Goal: Information Seeking & Learning: Learn about a topic

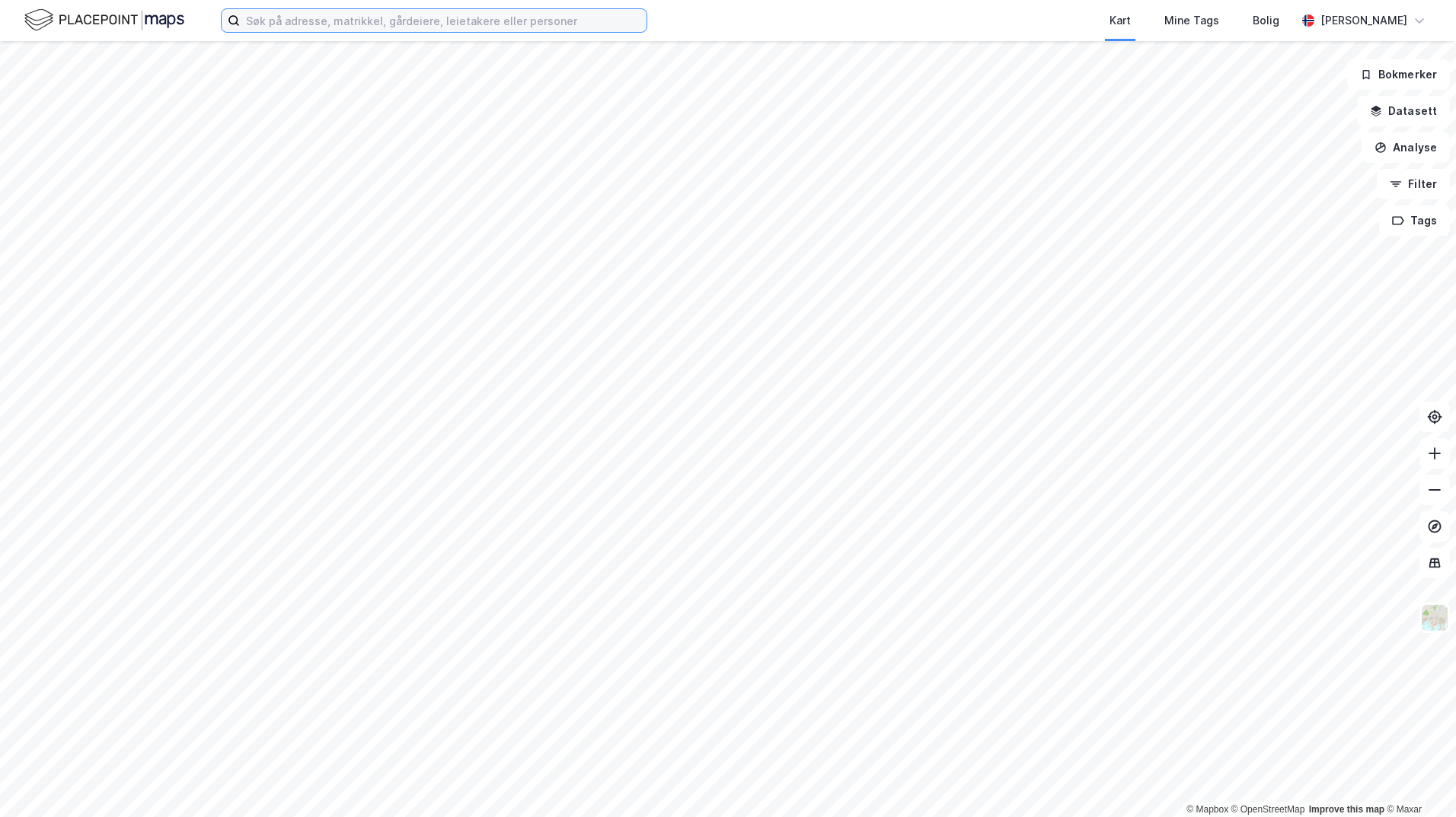
click at [410, 20] on input at bounding box center [443, 20] width 406 height 23
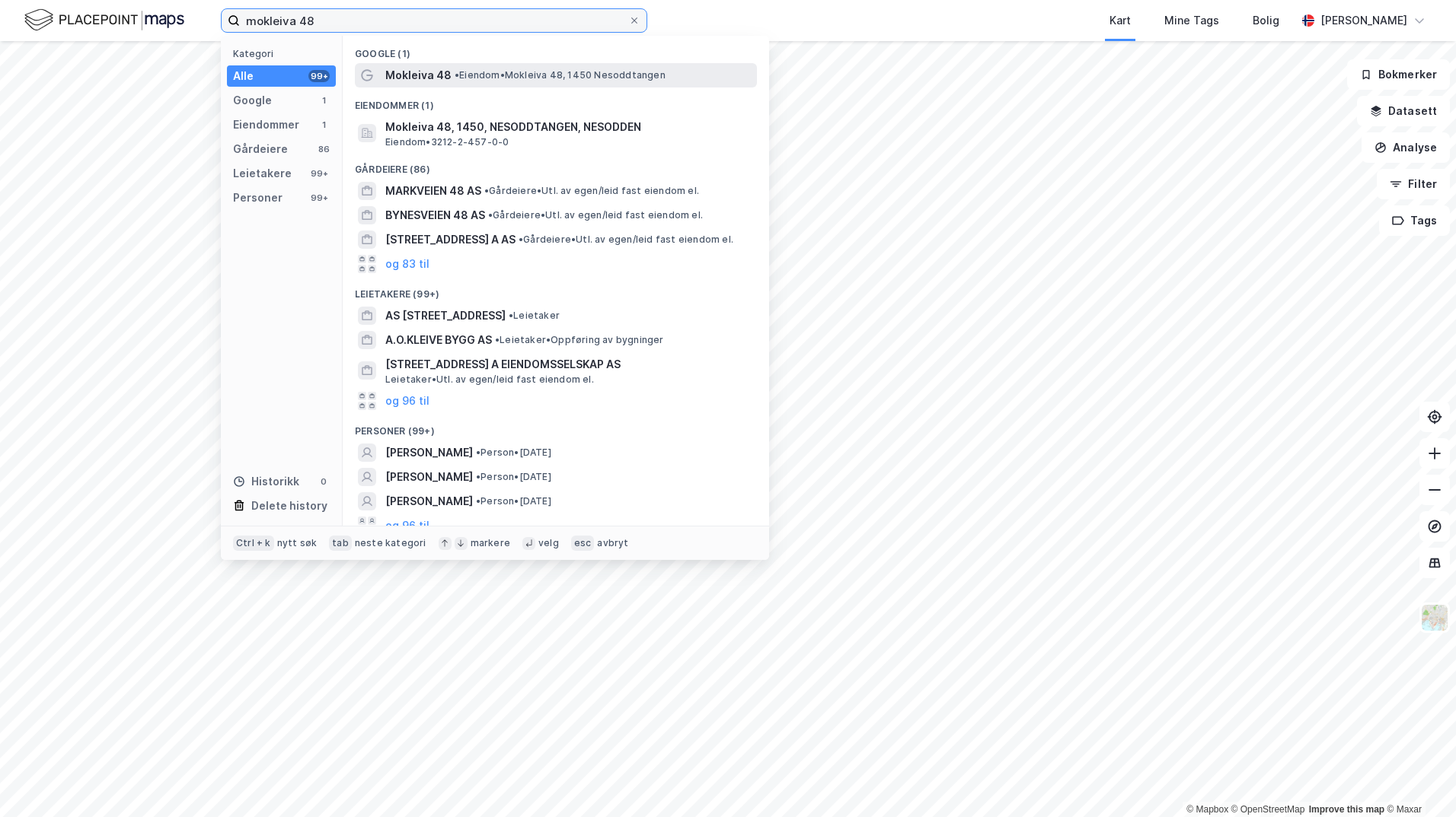
type input "mokleiva 48"
click at [459, 70] on span "•" at bounding box center [457, 75] width 5 height 12
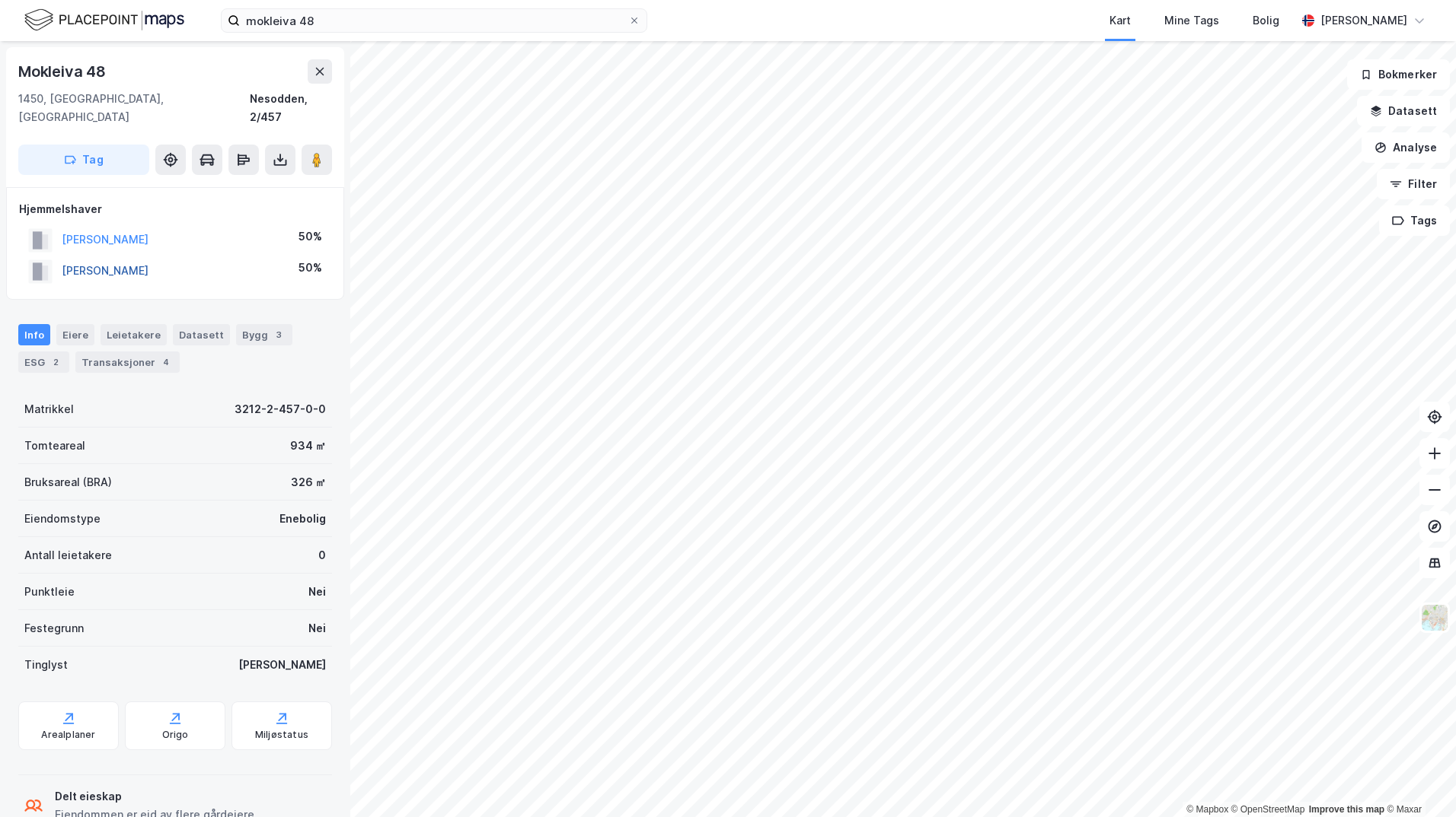
click at [0, 0] on button "[PERSON_NAME]" at bounding box center [0, 0] width 0 height 0
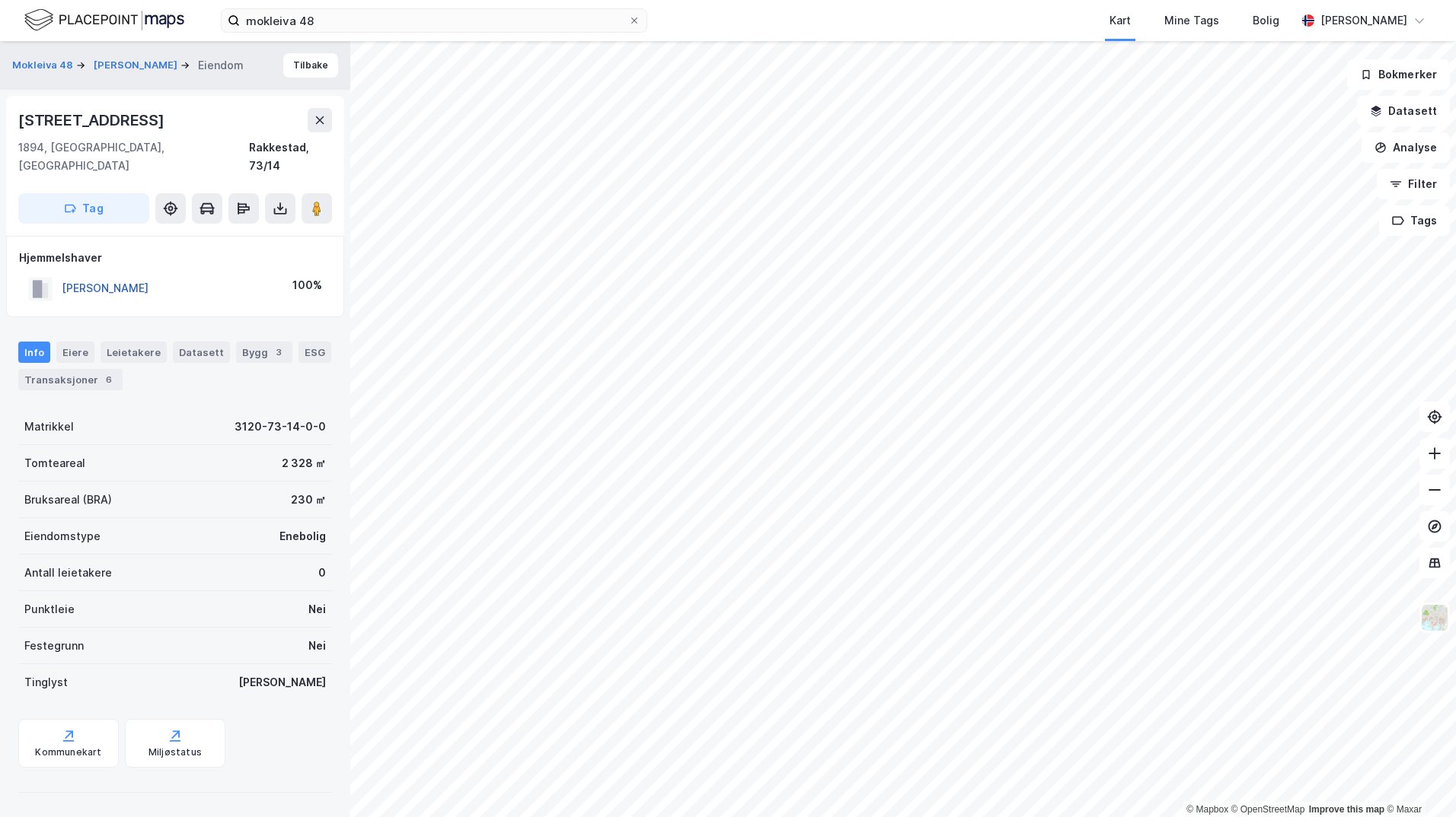
click at [0, 0] on button "[PERSON_NAME]" at bounding box center [0, 0] width 0 height 0
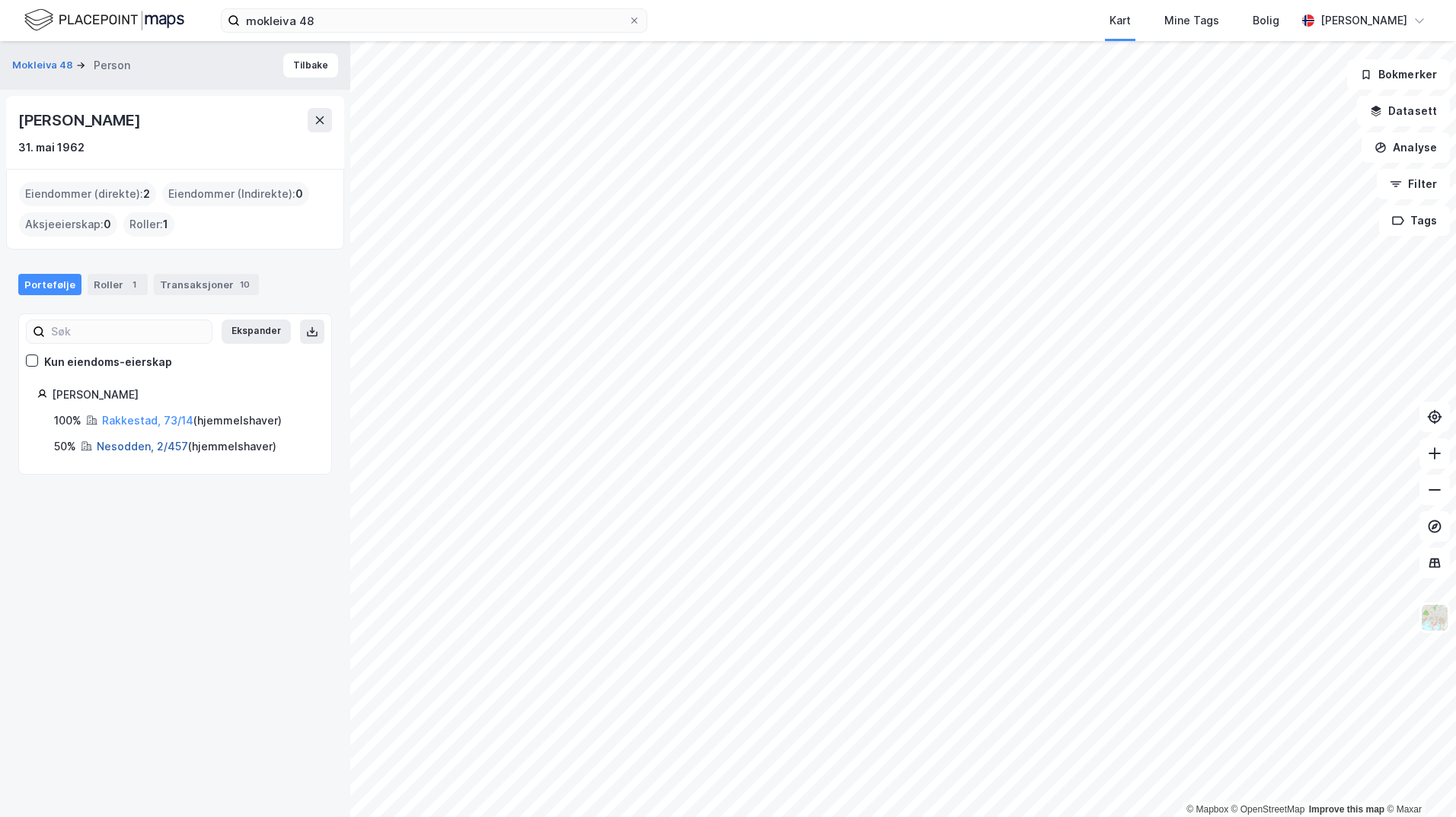
click at [122, 450] on link "Nesodden, 2/457" at bounding box center [142, 446] width 91 height 13
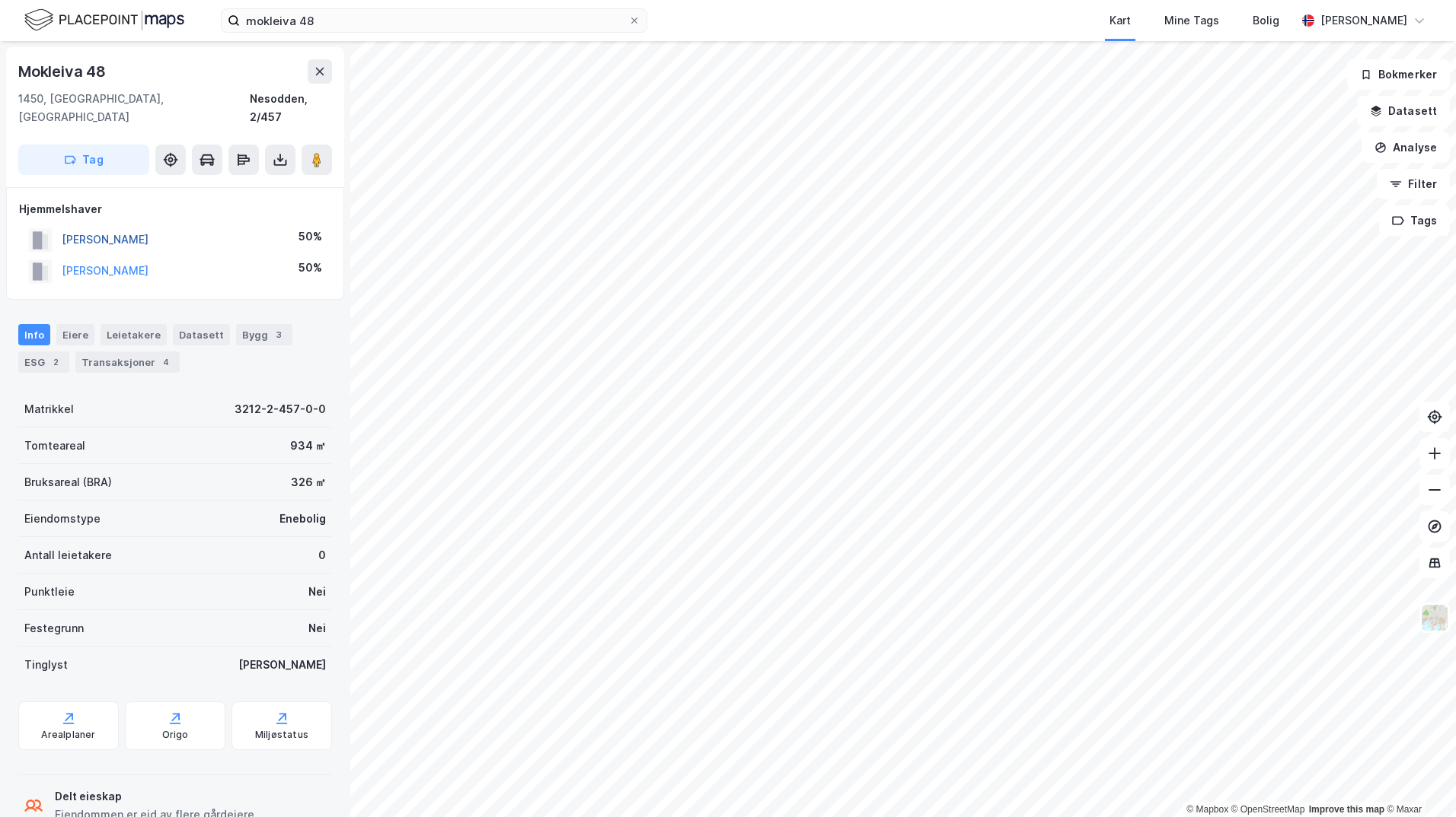
click at [0, 0] on button "[PERSON_NAME]" at bounding box center [0, 0] width 0 height 0
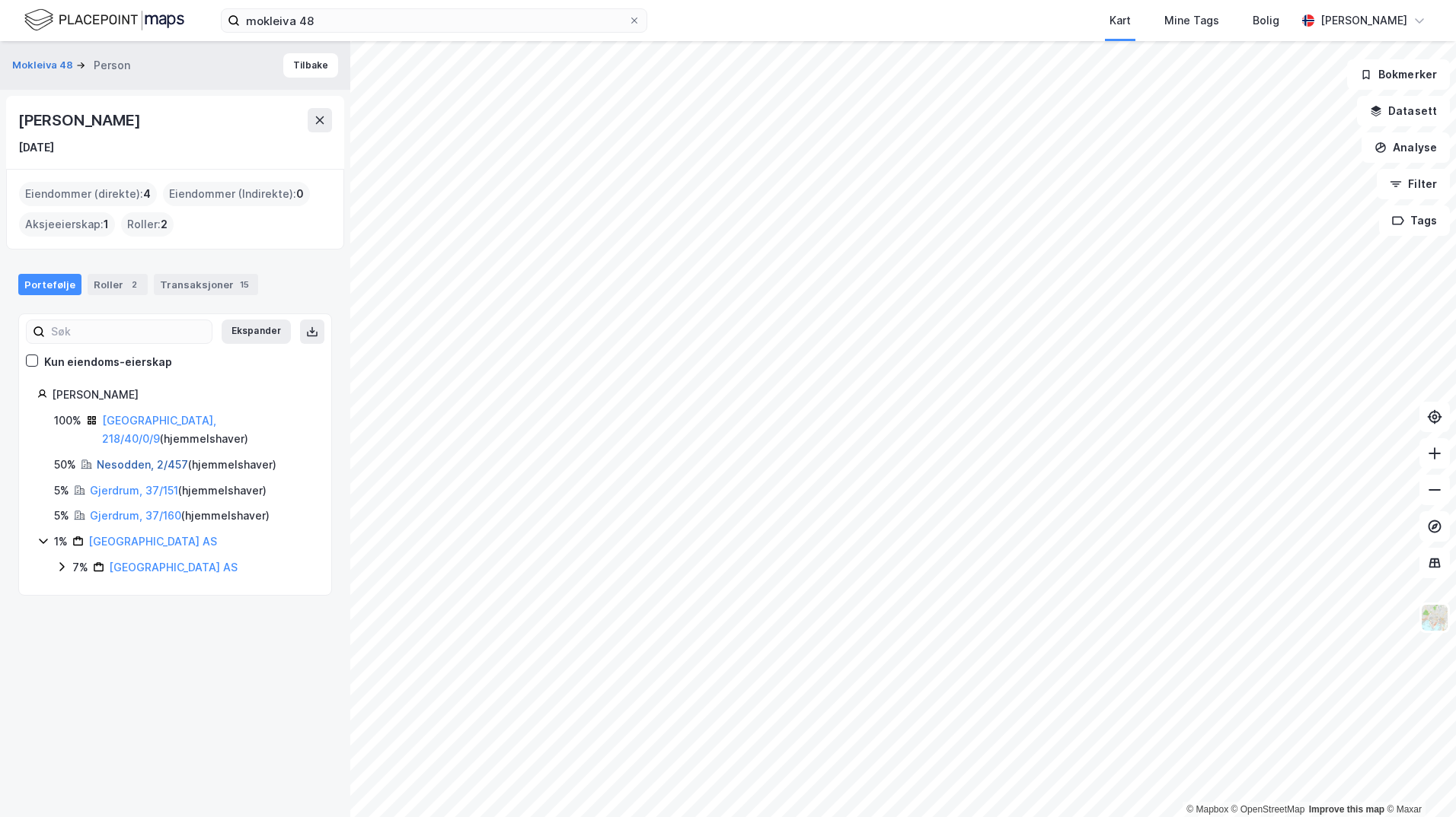
click at [137, 458] on link "Nesodden, 2/457" at bounding box center [142, 464] width 91 height 13
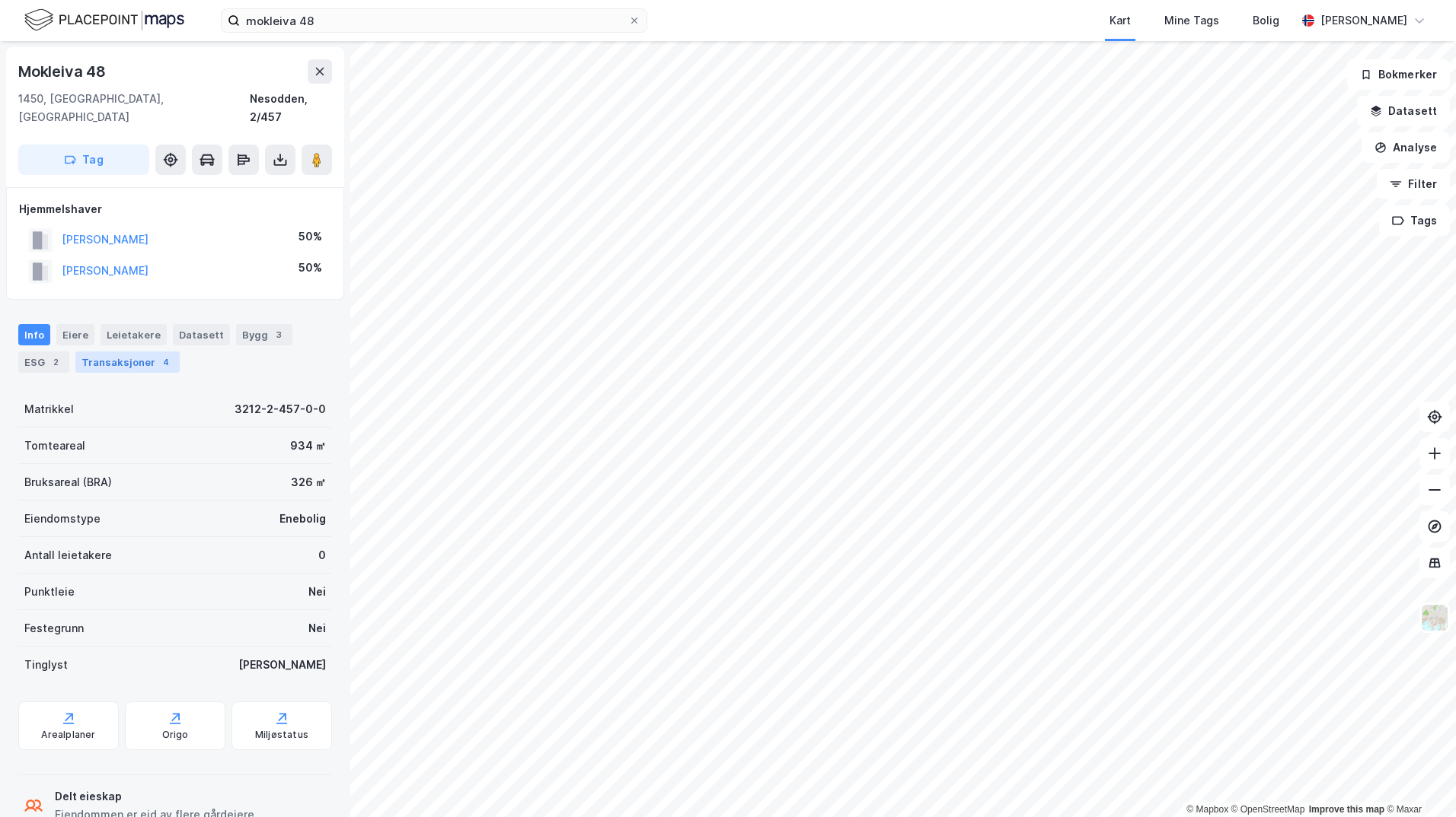
click at [120, 352] on div "Transaksjoner 4" at bounding box center [128, 363] width 104 height 21
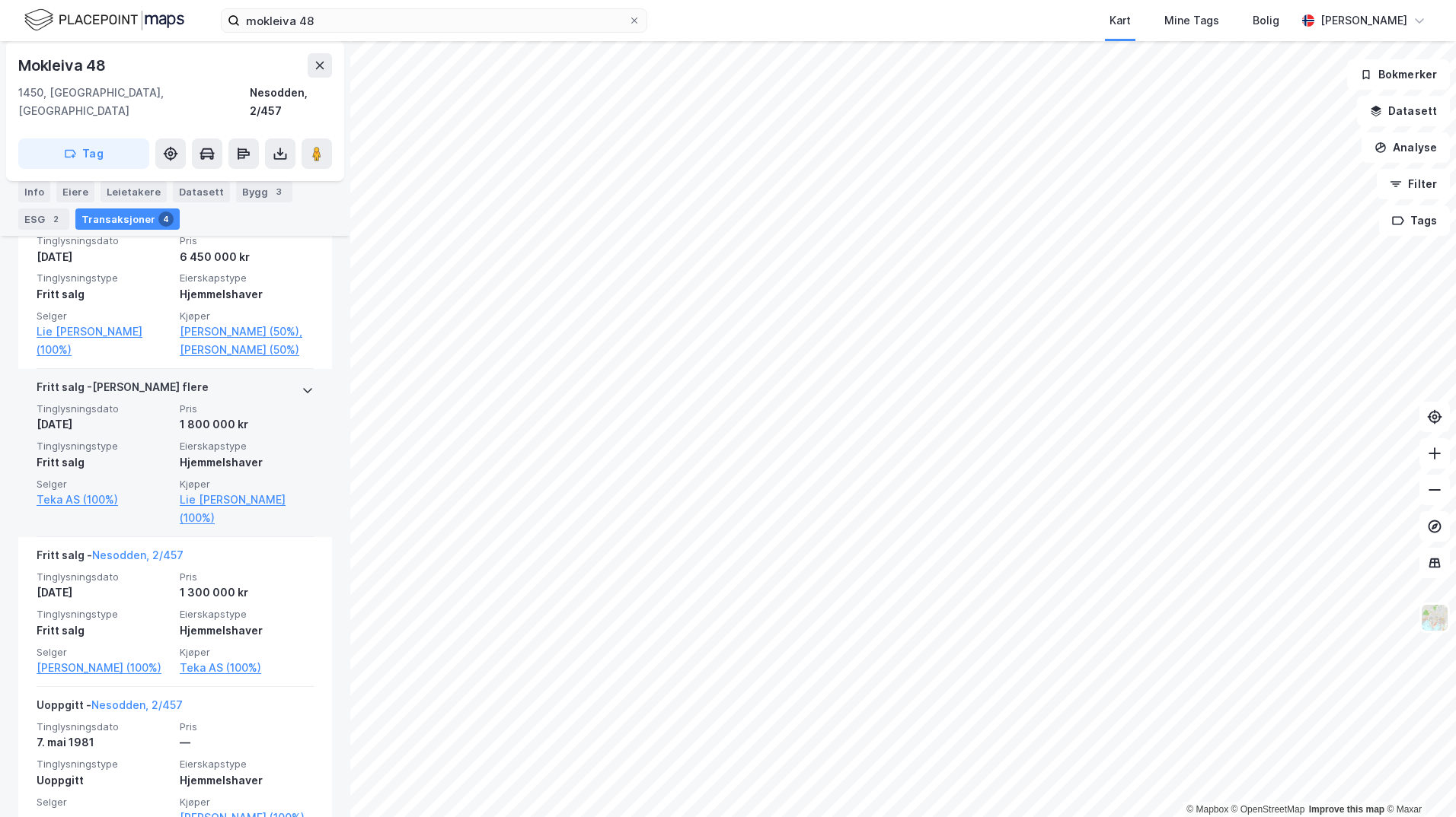
scroll to position [457, 0]
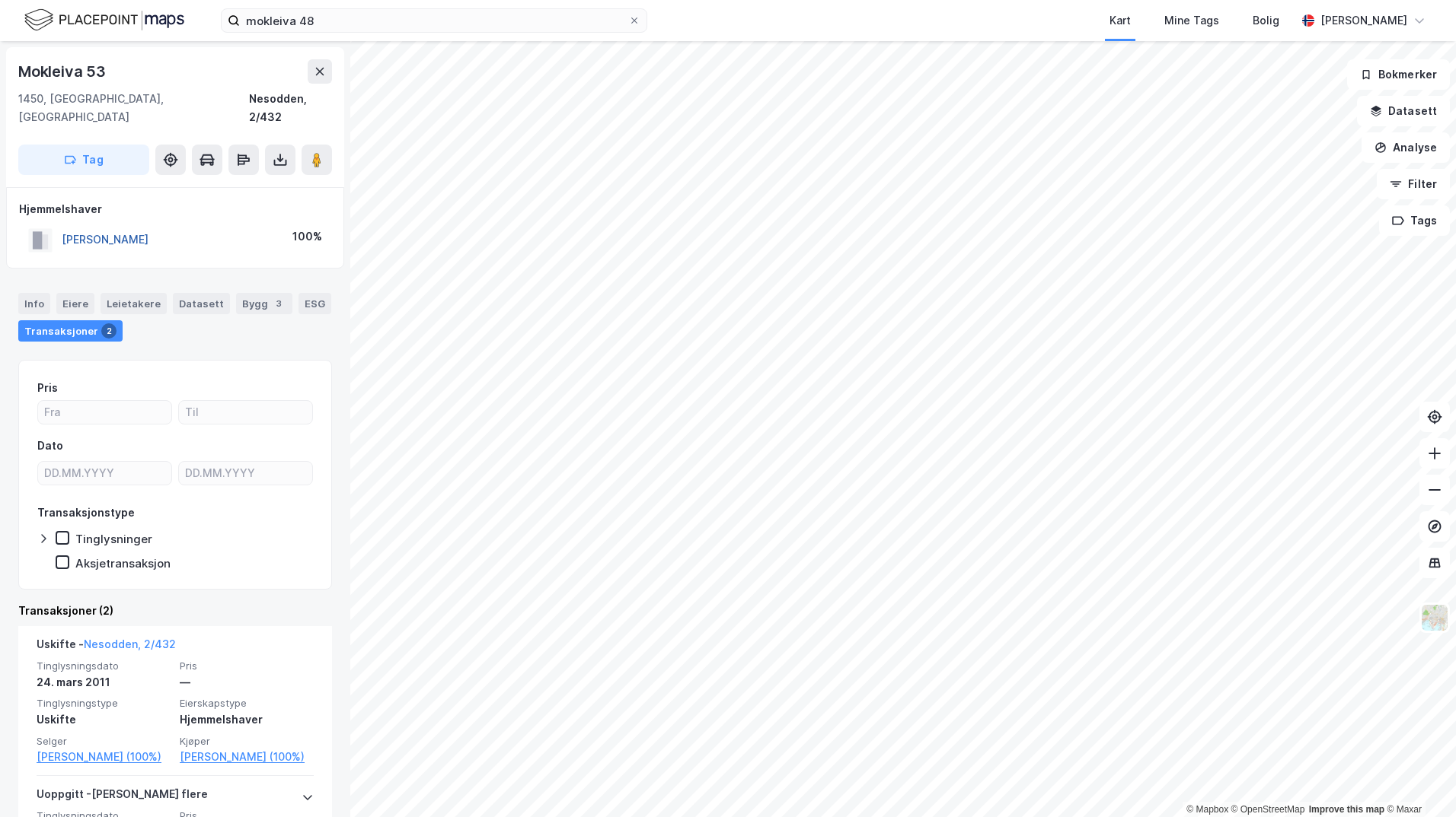
click at [0, 0] on button "[PERSON_NAME]" at bounding box center [0, 0] width 0 height 0
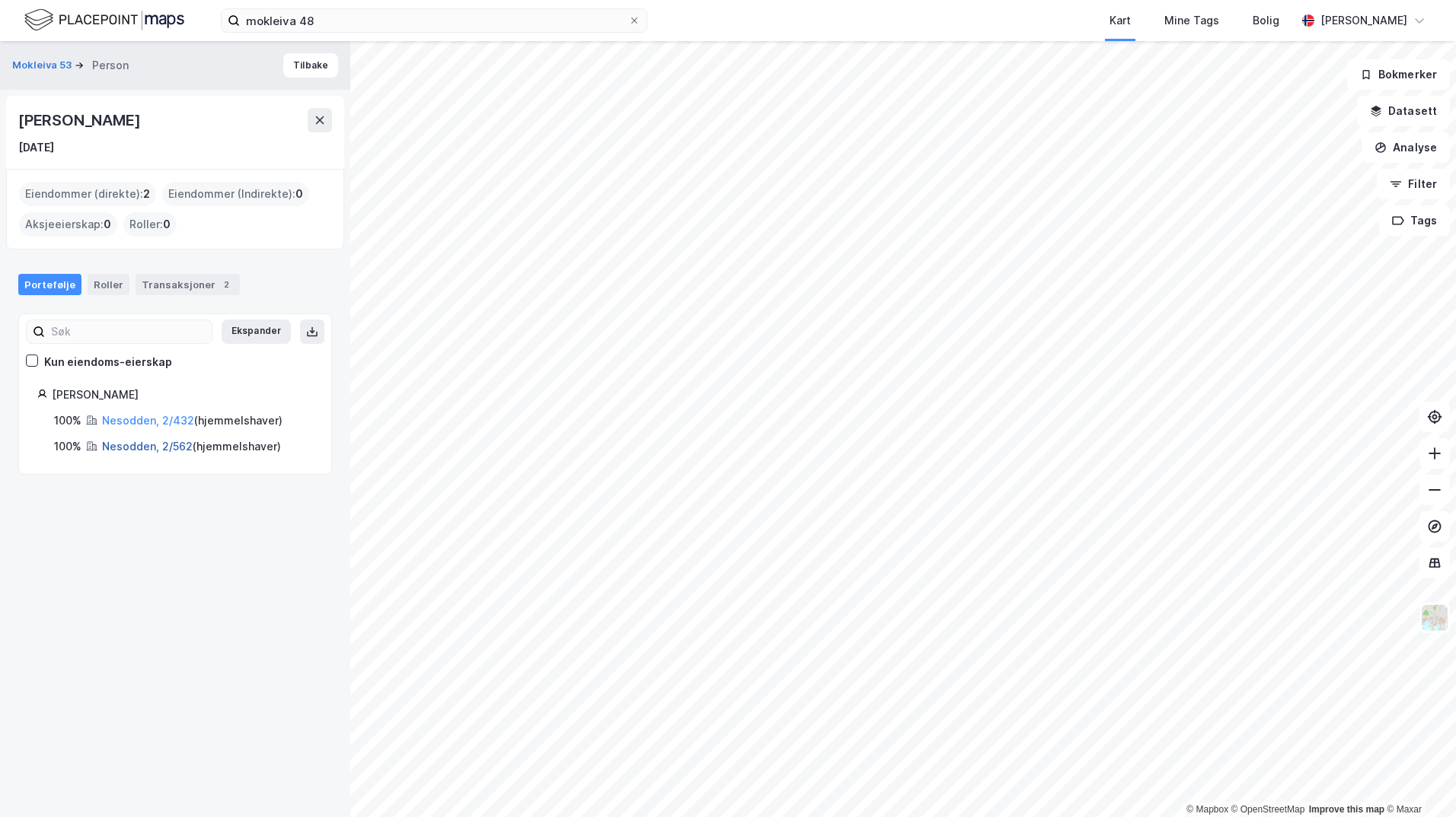
click at [149, 449] on link "Nesodden, 2/562" at bounding box center [147, 446] width 91 height 13
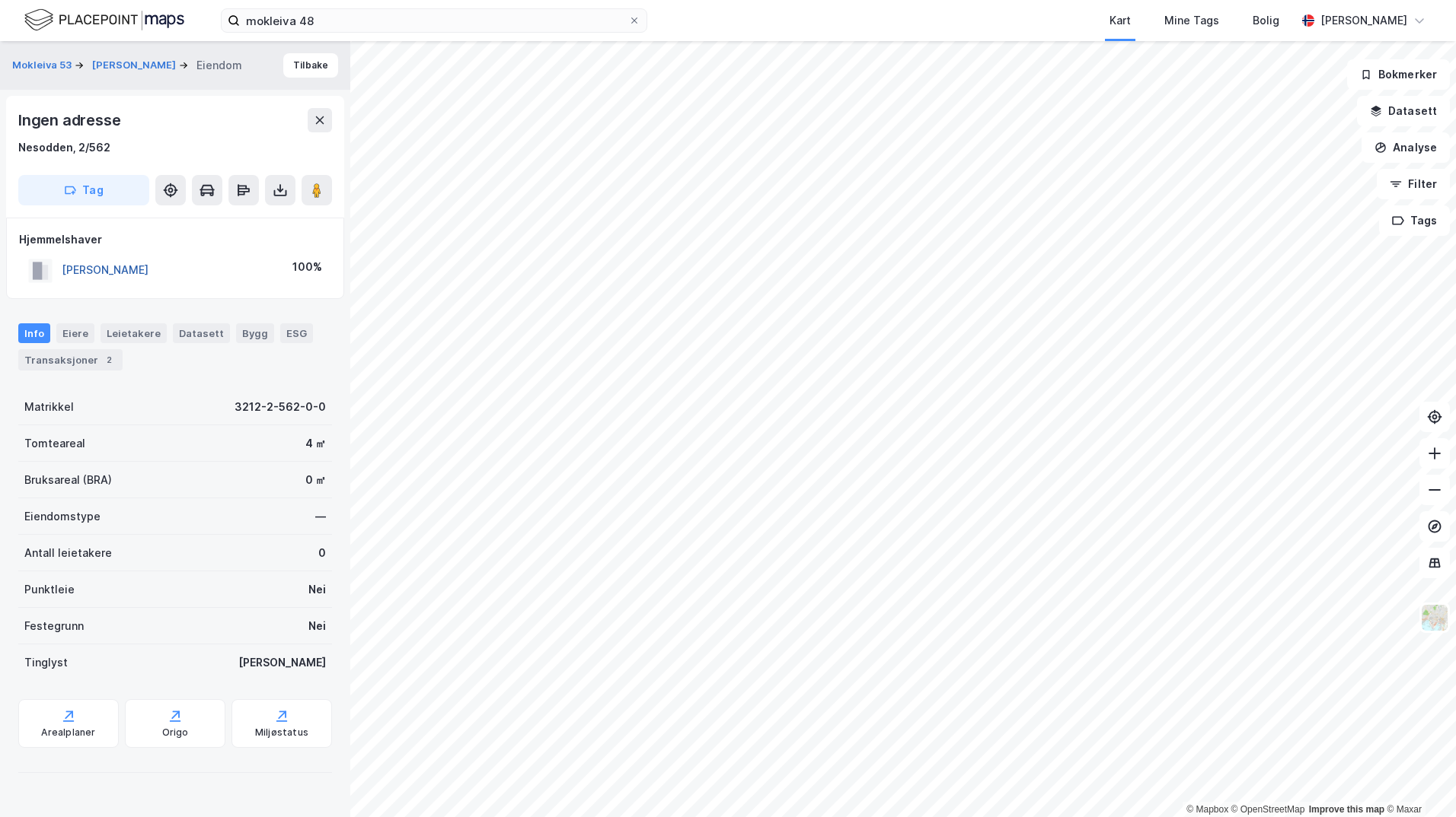
click at [0, 0] on button "[PERSON_NAME]" at bounding box center [0, 0] width 0 height 0
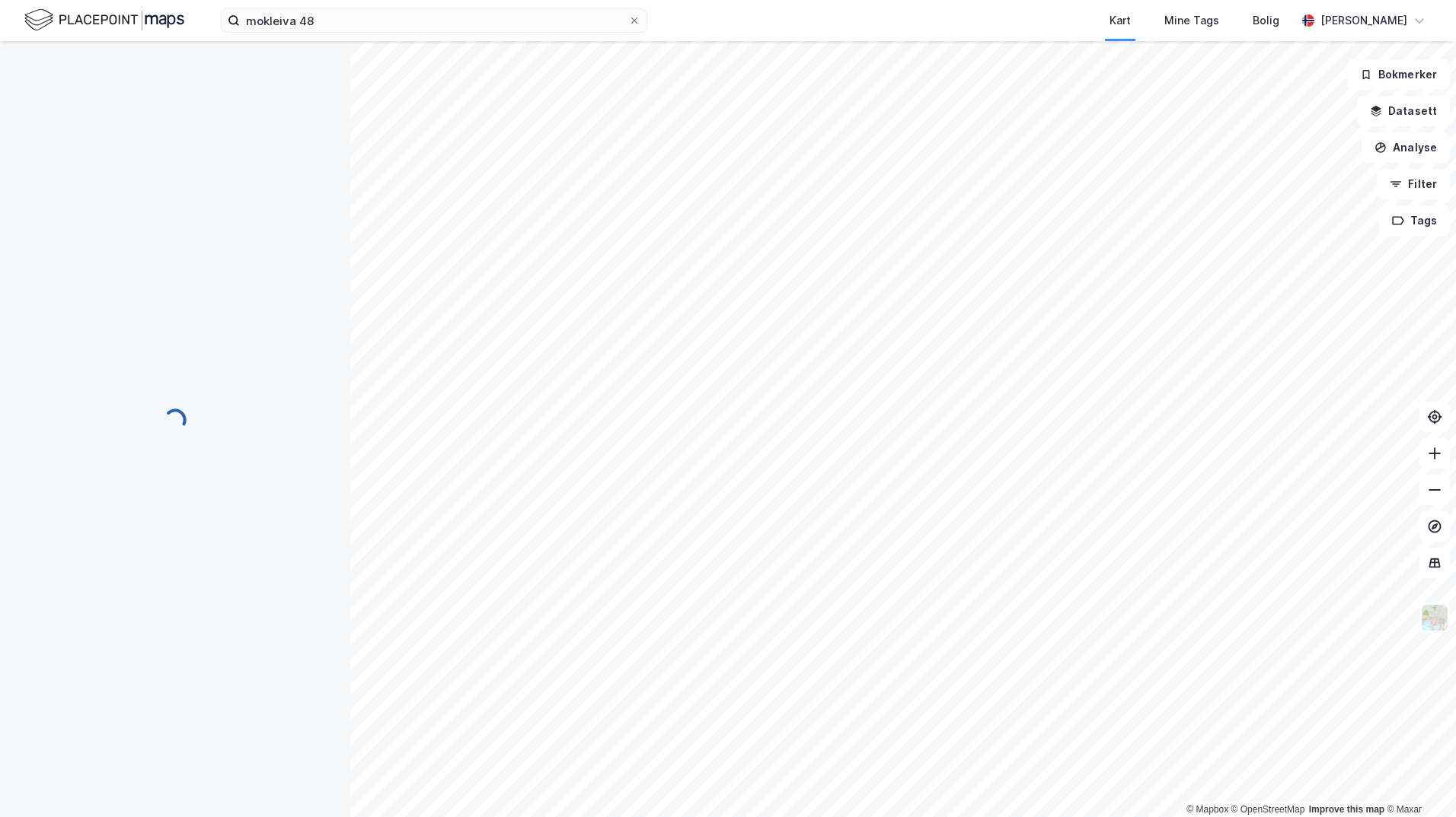
scroll to position [26, 0]
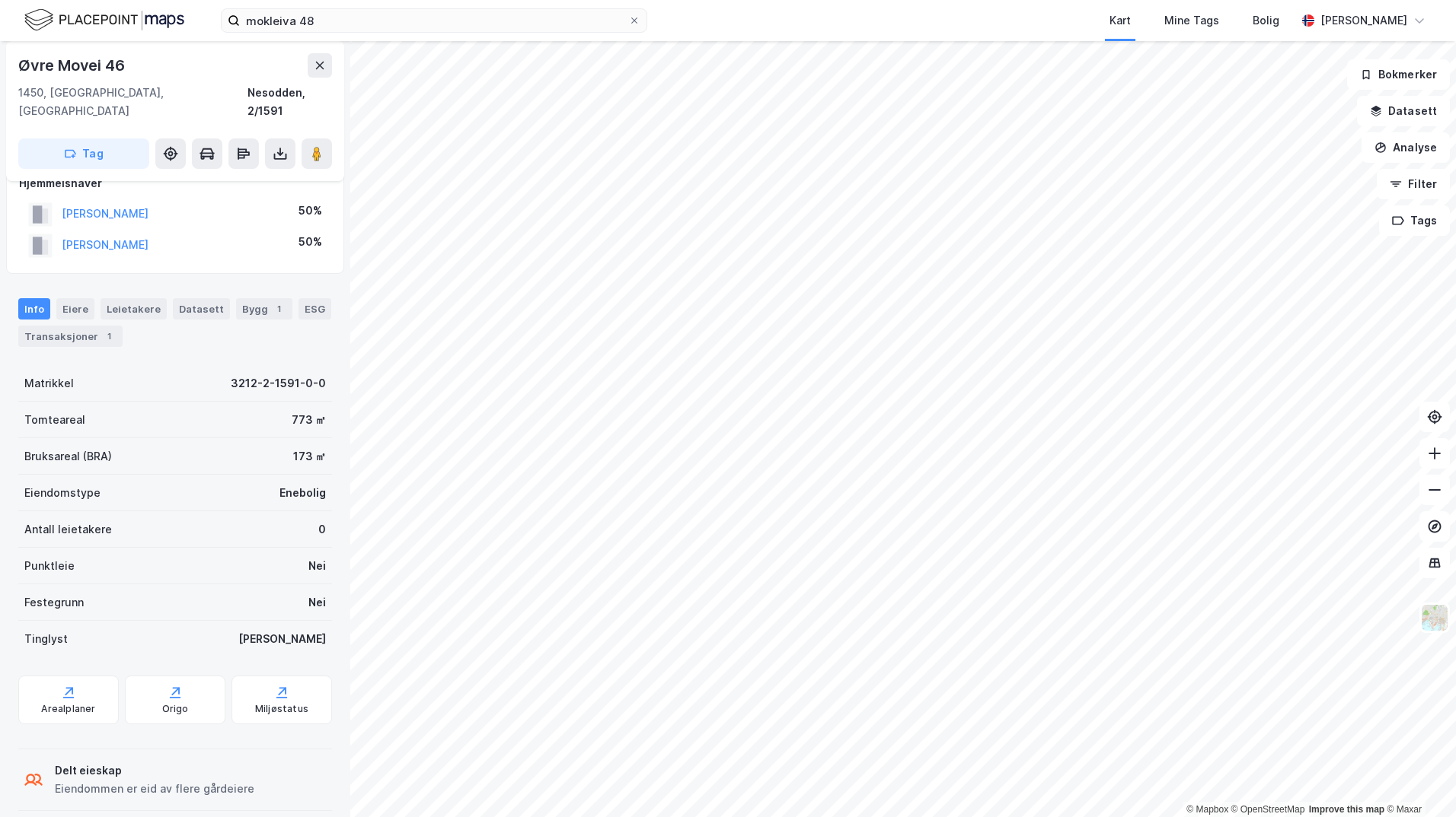
scroll to position [26, 0]
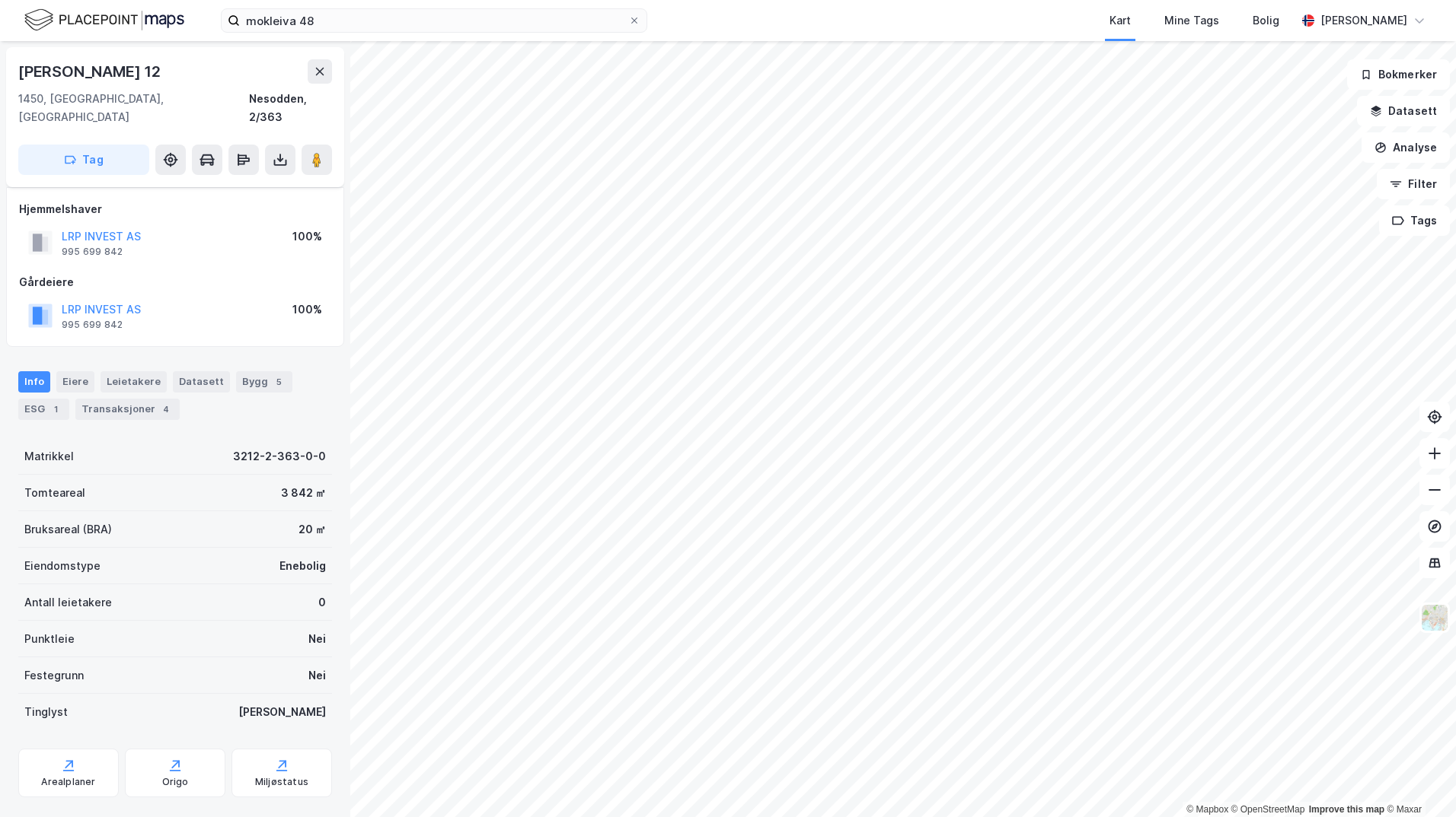
scroll to position [12, 0]
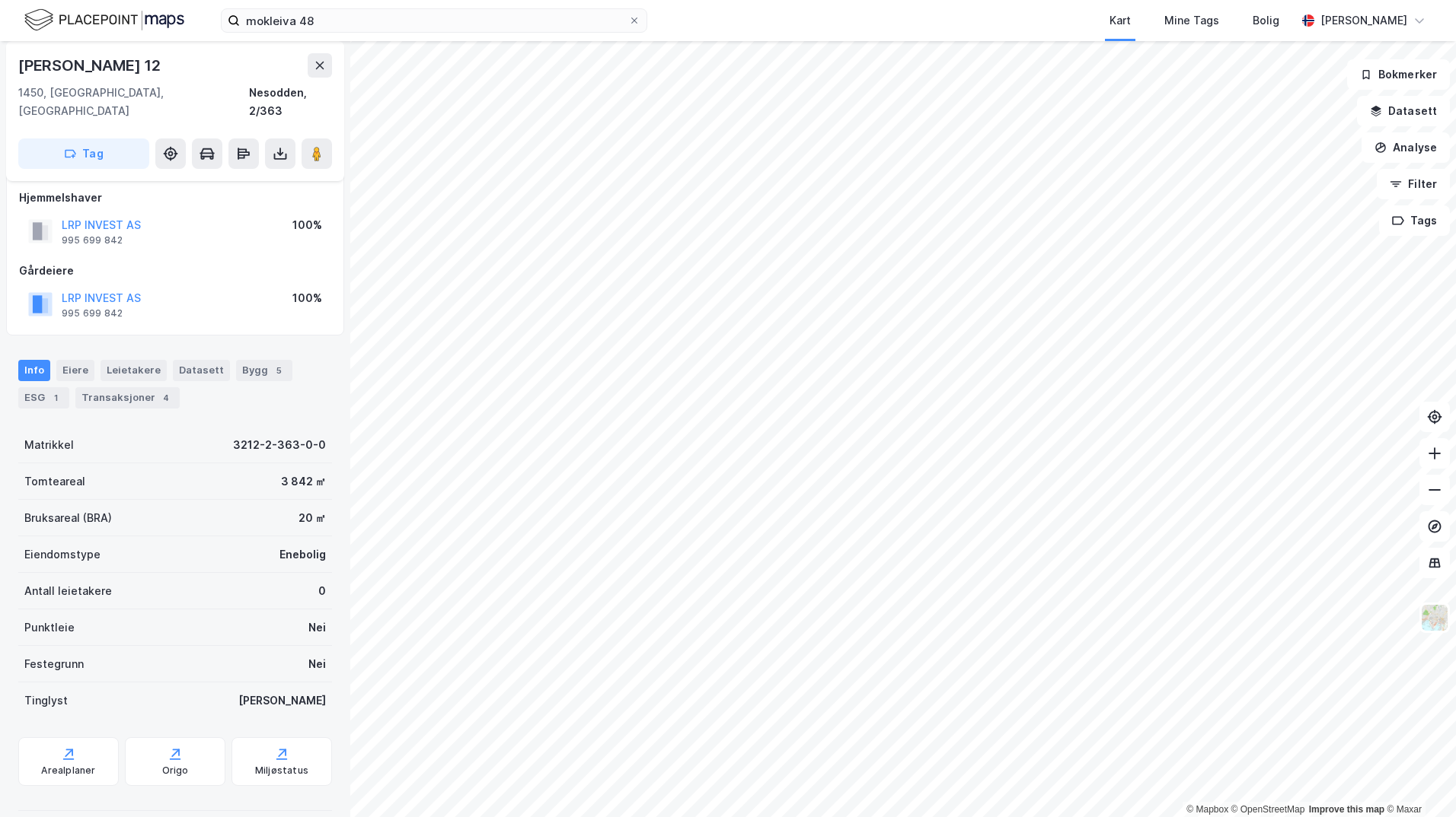
click at [114, 388] on div "Transaksjoner 4" at bounding box center [128, 398] width 104 height 21
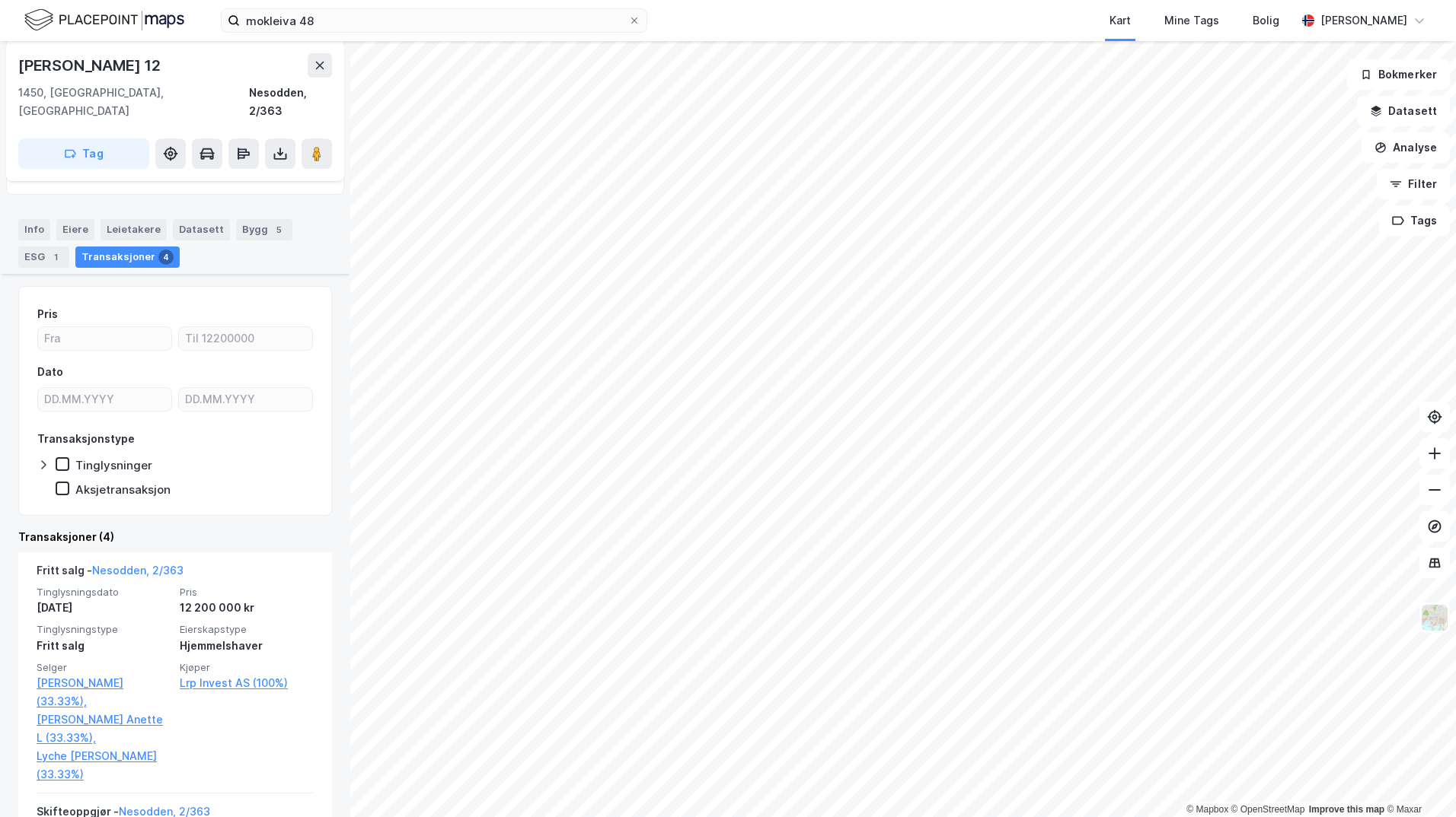
scroll to position [305, 0]
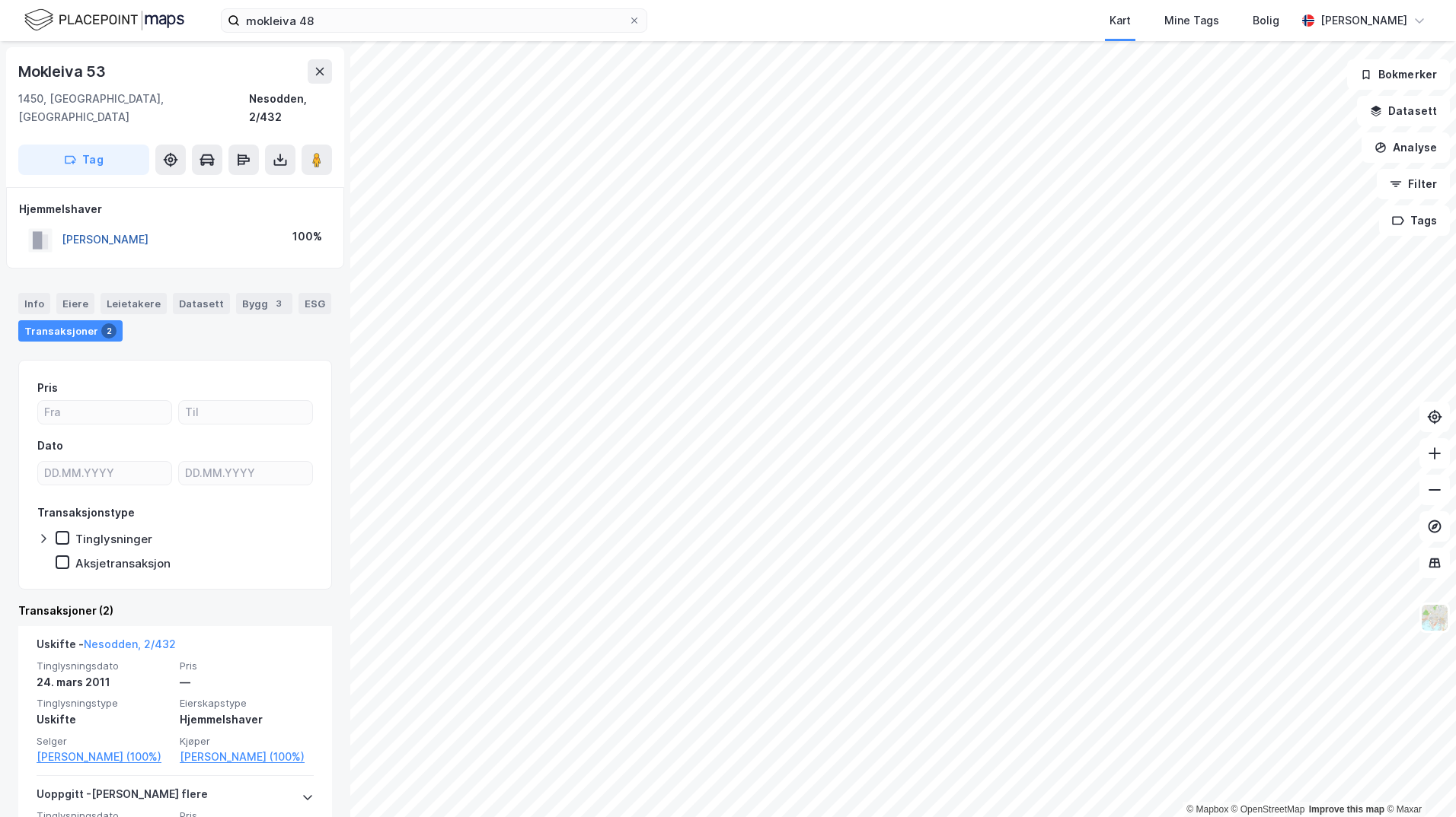
click at [0, 0] on button "[PERSON_NAME]" at bounding box center [0, 0] width 0 height 0
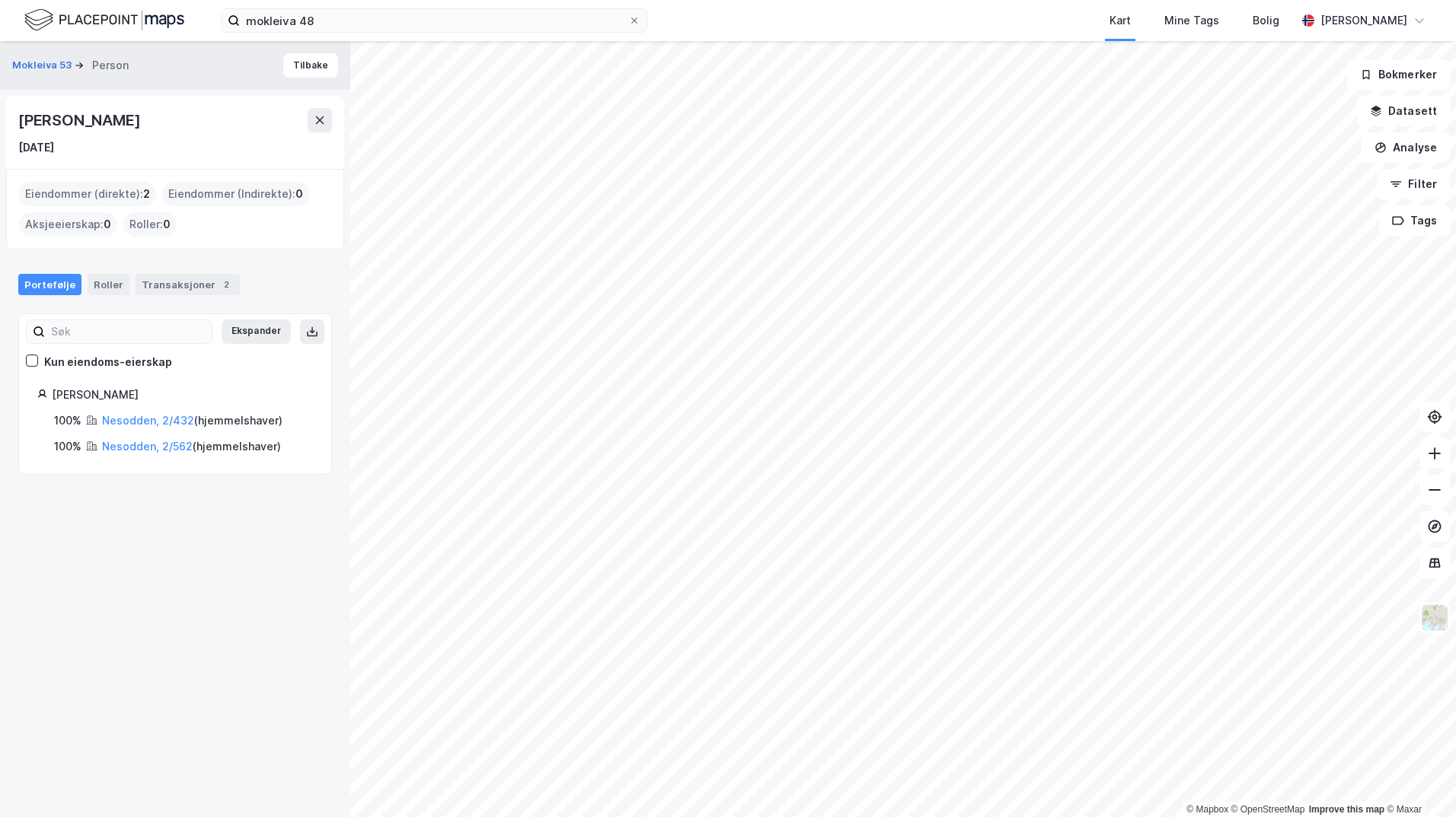
drag, startPoint x: 15, startPoint y: 112, endPoint x: 253, endPoint y: 128, distance: 238.5
click at [253, 128] on div "[PERSON_NAME] [DATE]" at bounding box center [174, 132] width 338 height 73
drag, startPoint x: 253, startPoint y: 128, endPoint x: 159, endPoint y: 128, distance: 94.0
copy div "[PERSON_NAME]"
click at [157, 425] on link "Nesodden, 2/432" at bounding box center [147, 420] width 92 height 13
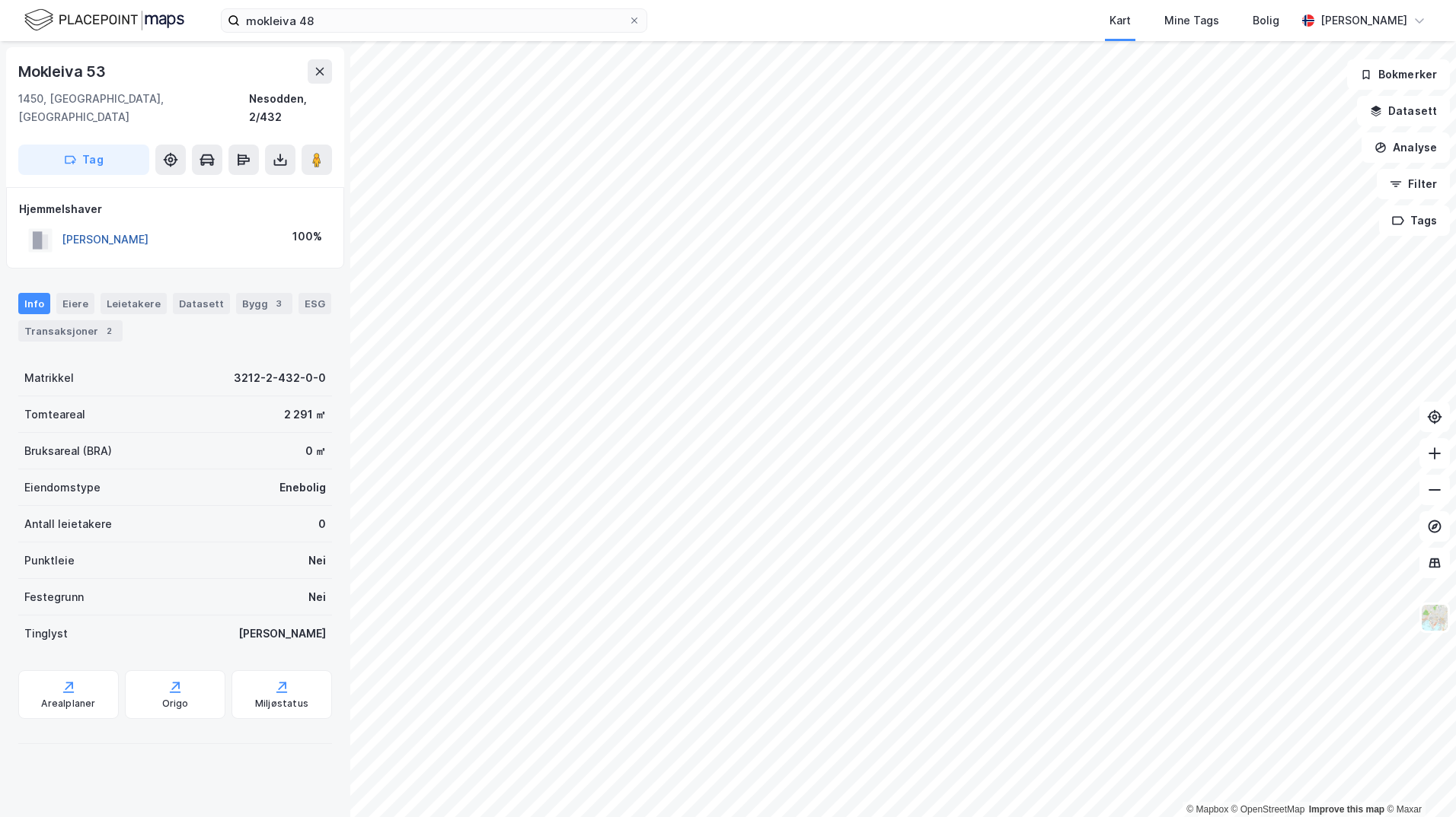
click at [0, 0] on button "[PERSON_NAME]" at bounding box center [0, 0] width 0 height 0
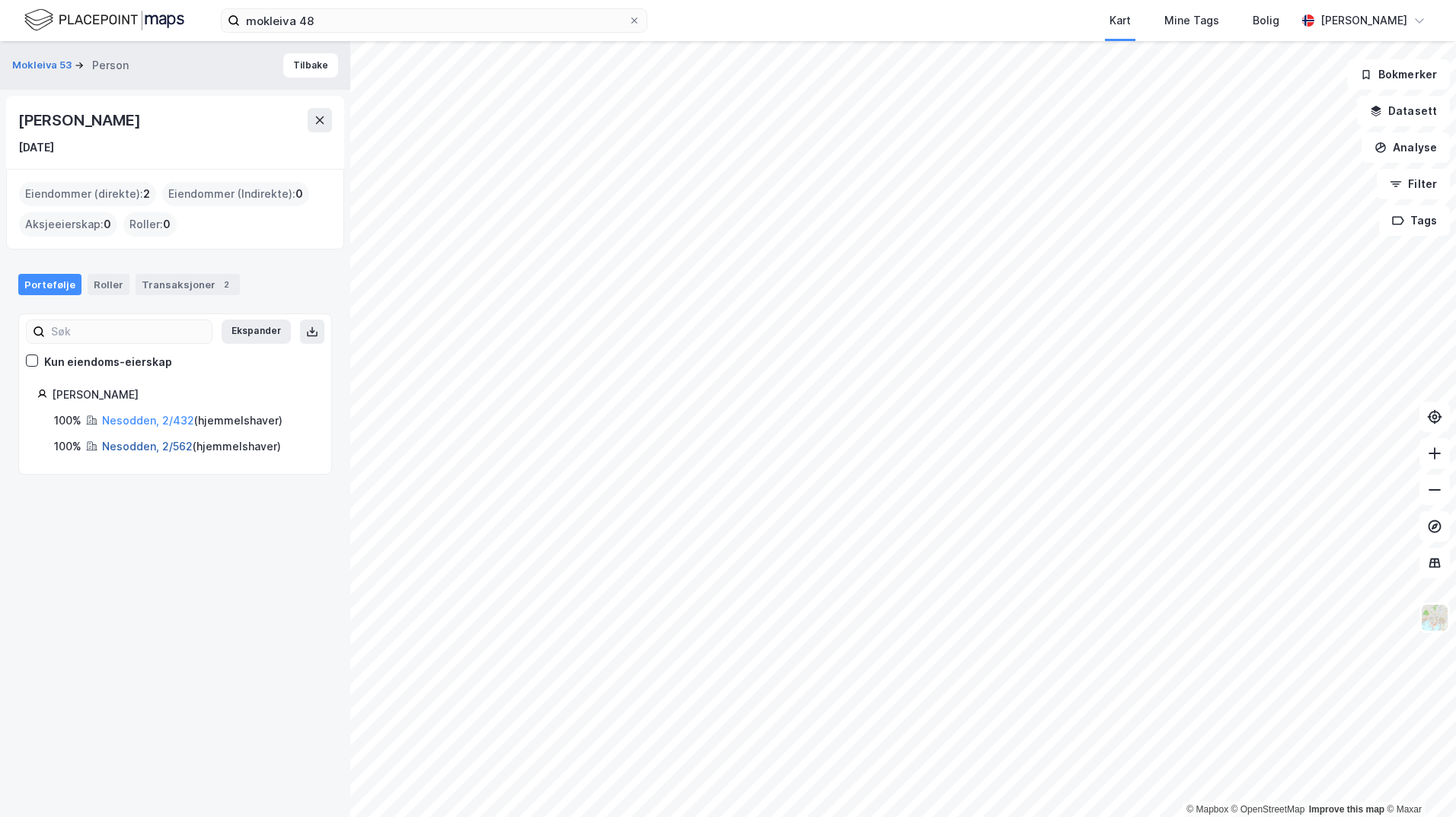
click at [130, 448] on link "Nesodden, 2/562" at bounding box center [147, 446] width 91 height 13
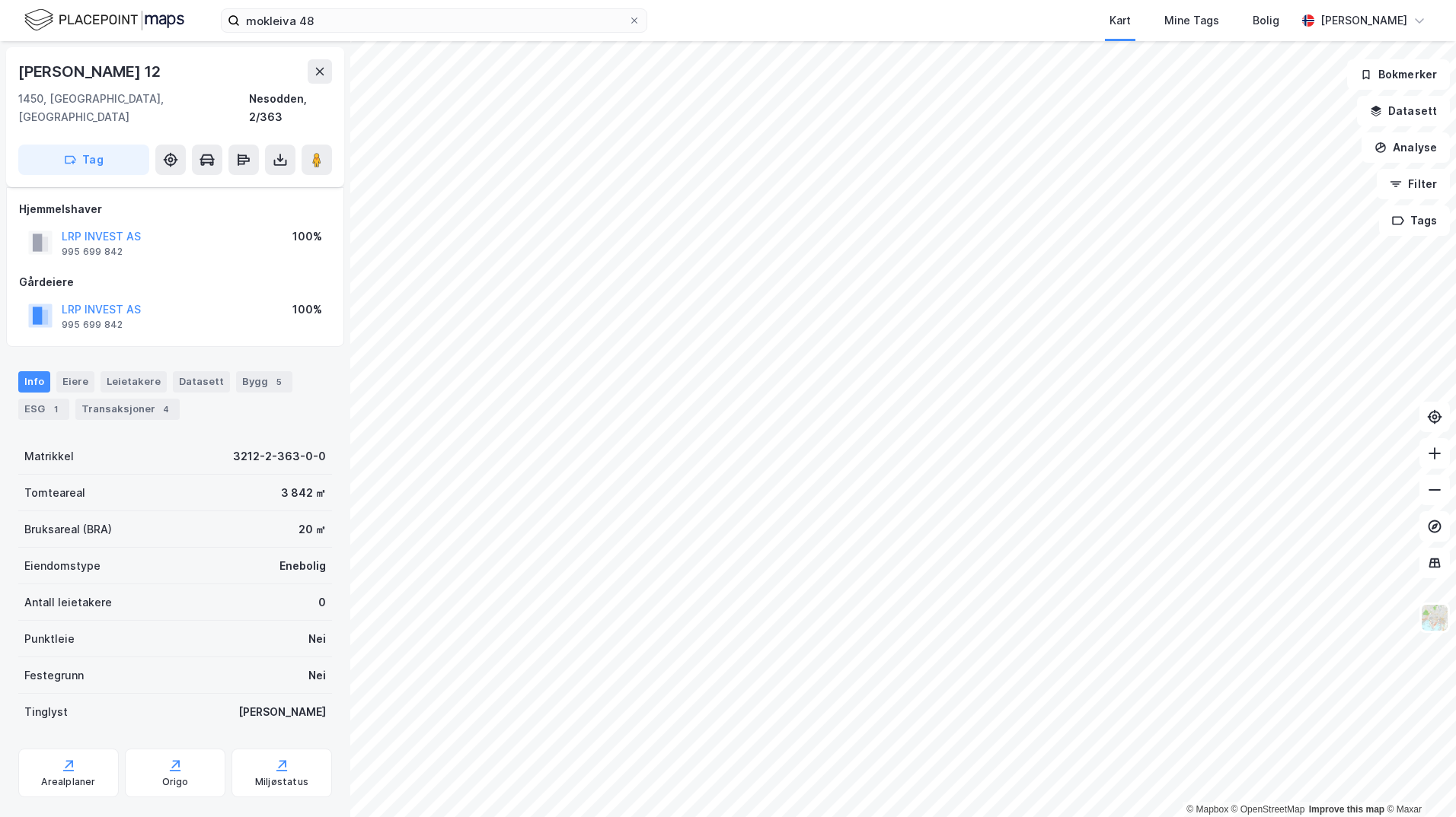
scroll to position [12, 0]
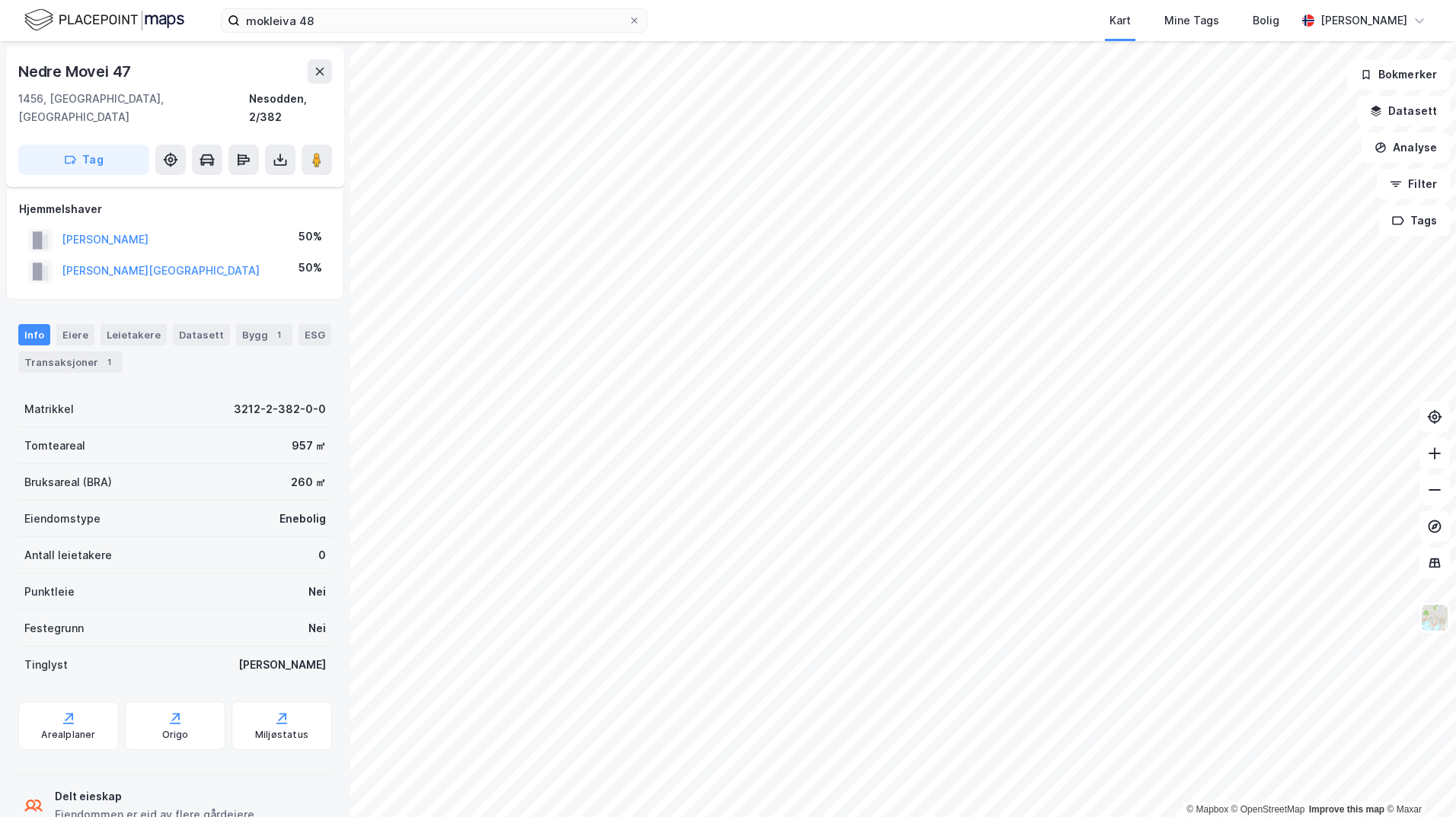
scroll to position [12, 0]
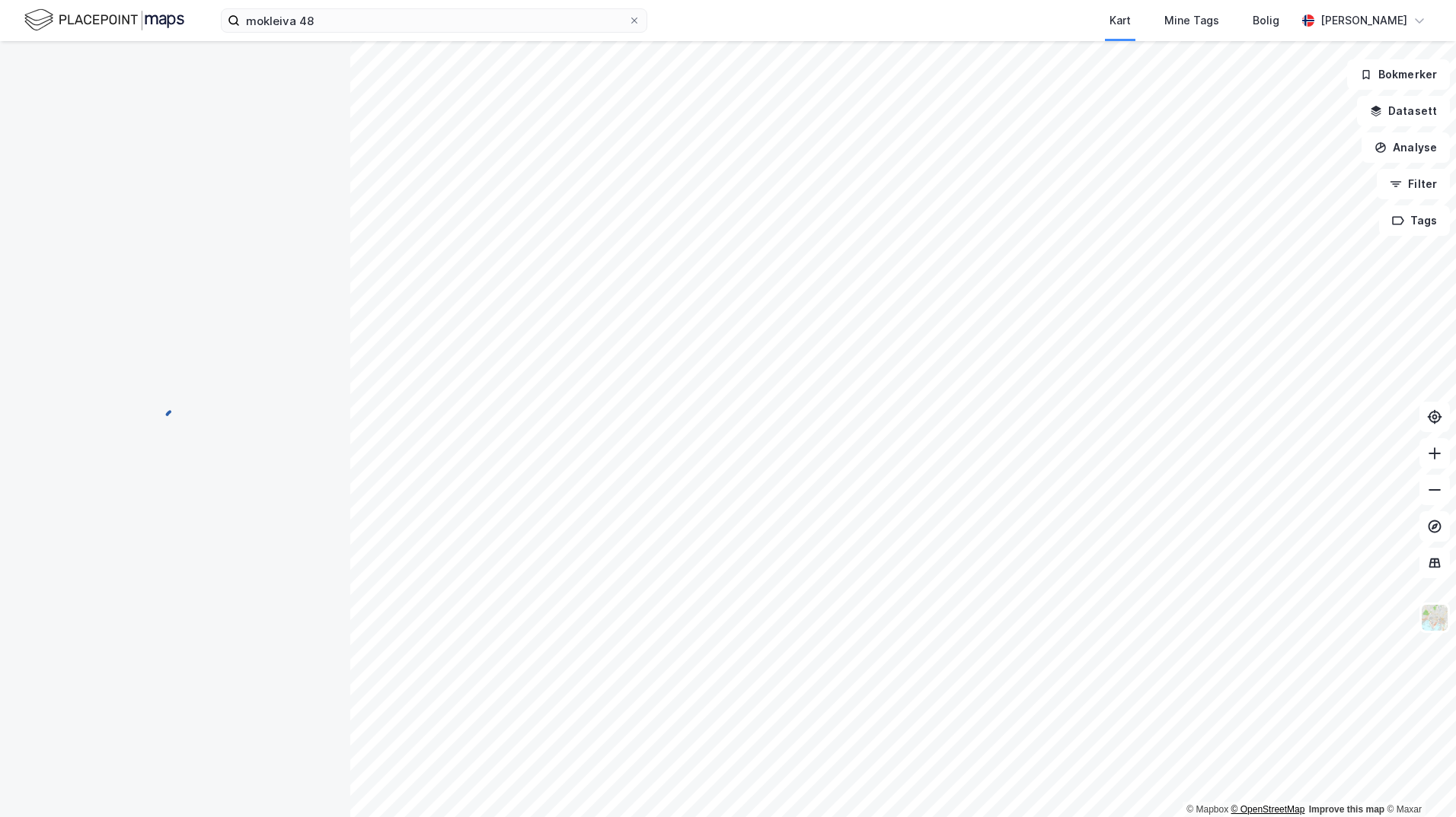
scroll to position [12, 0]
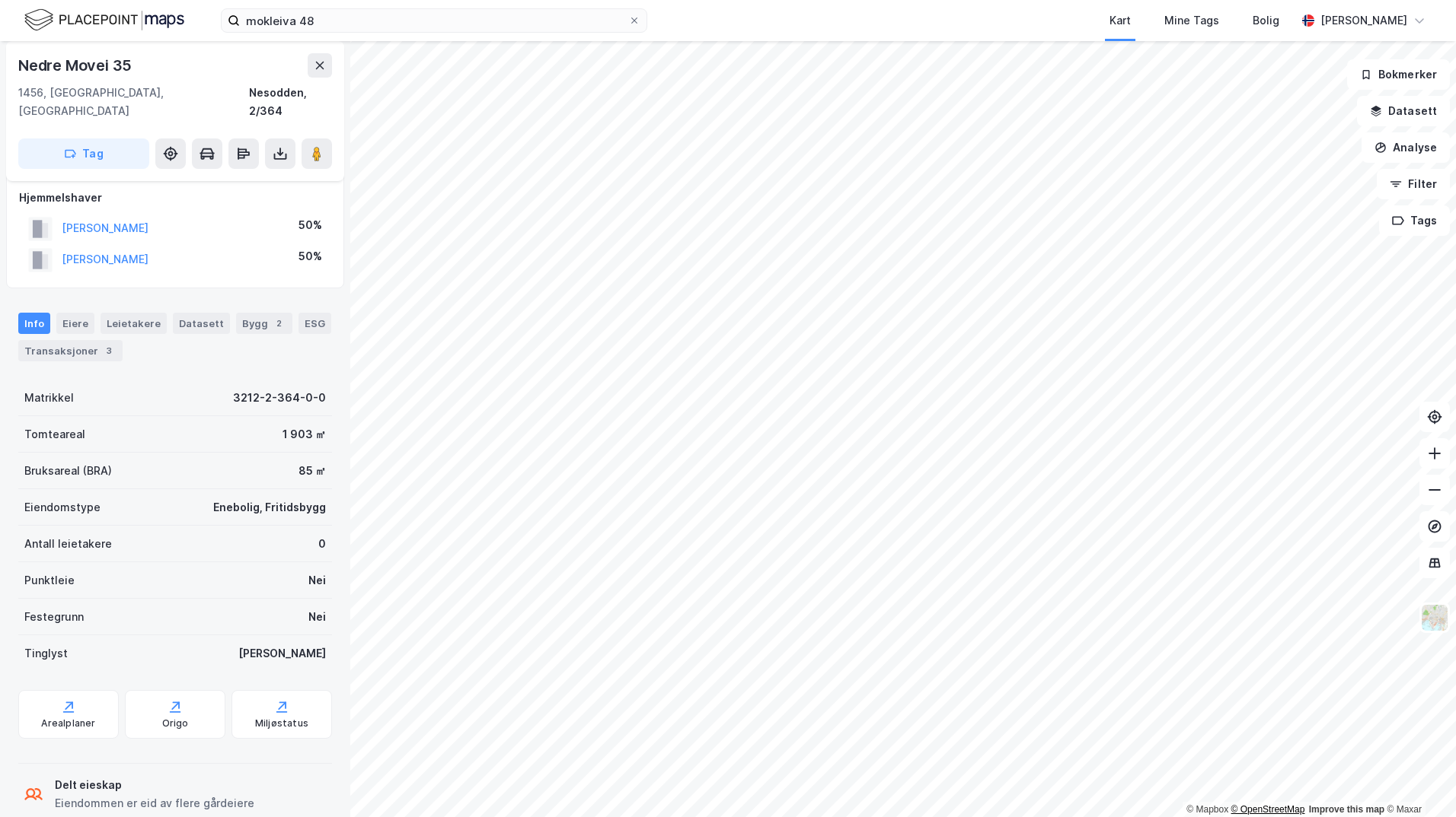
scroll to position [12, 0]
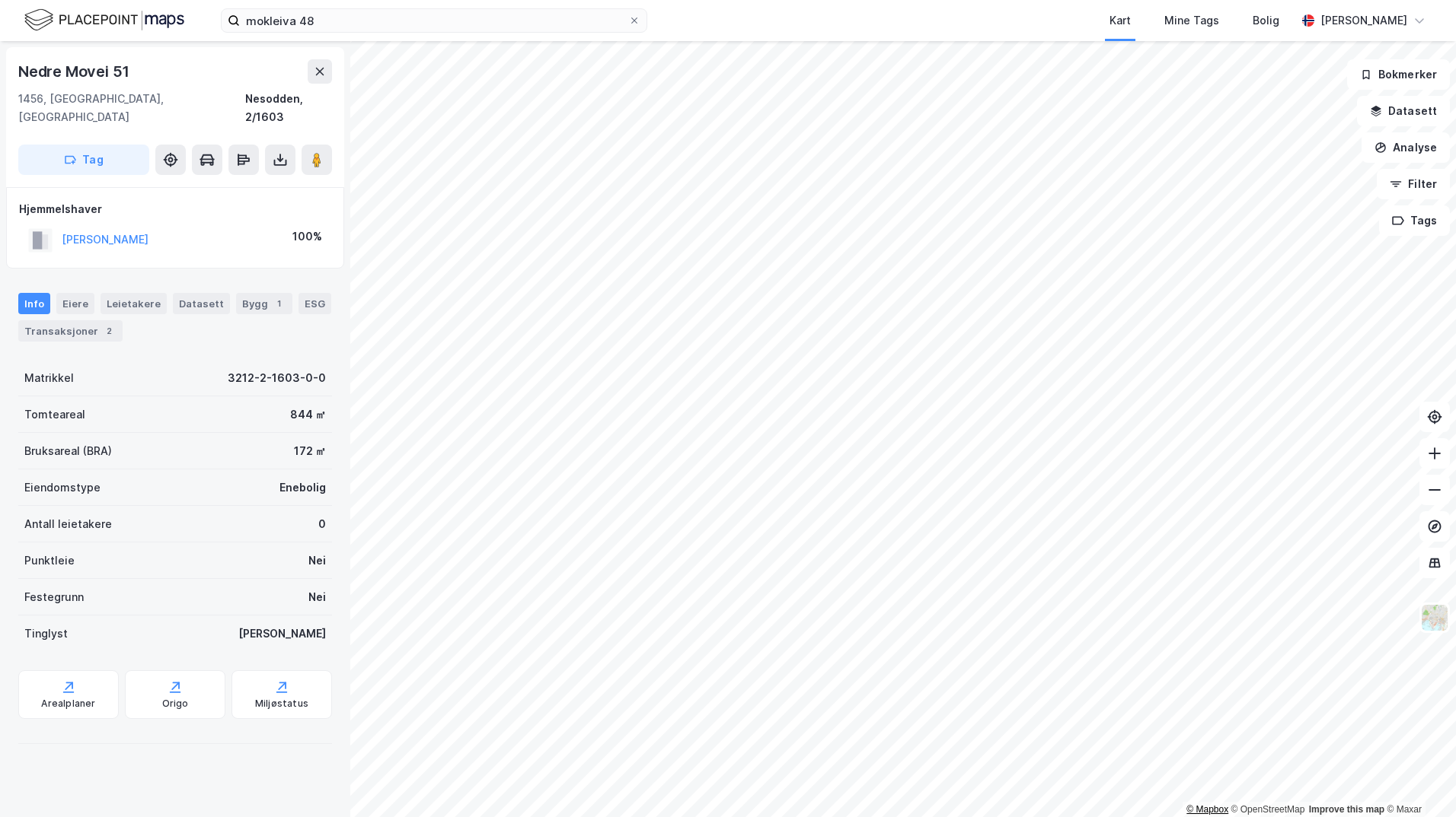
scroll to position [12, 0]
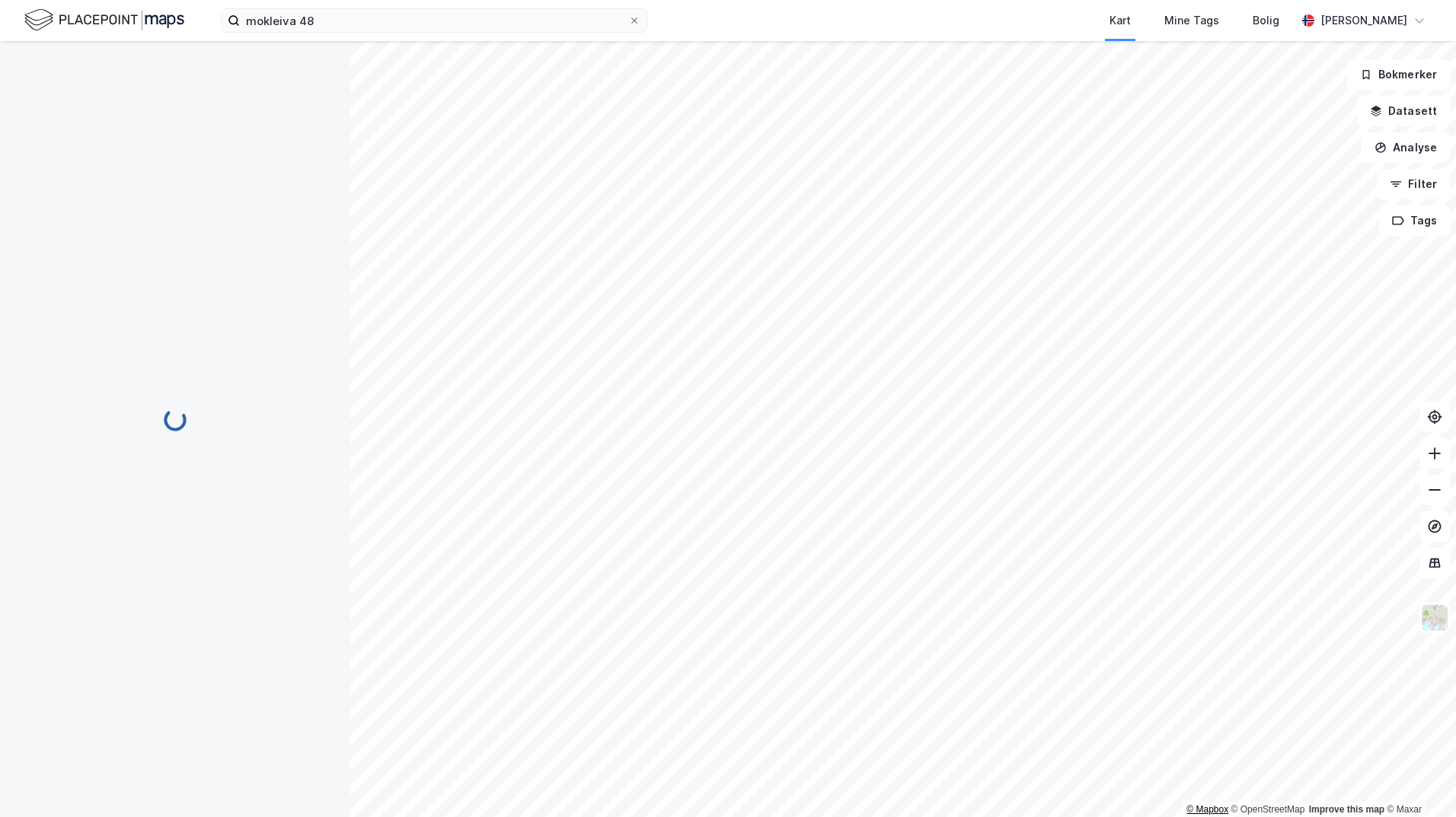
scroll to position [12, 0]
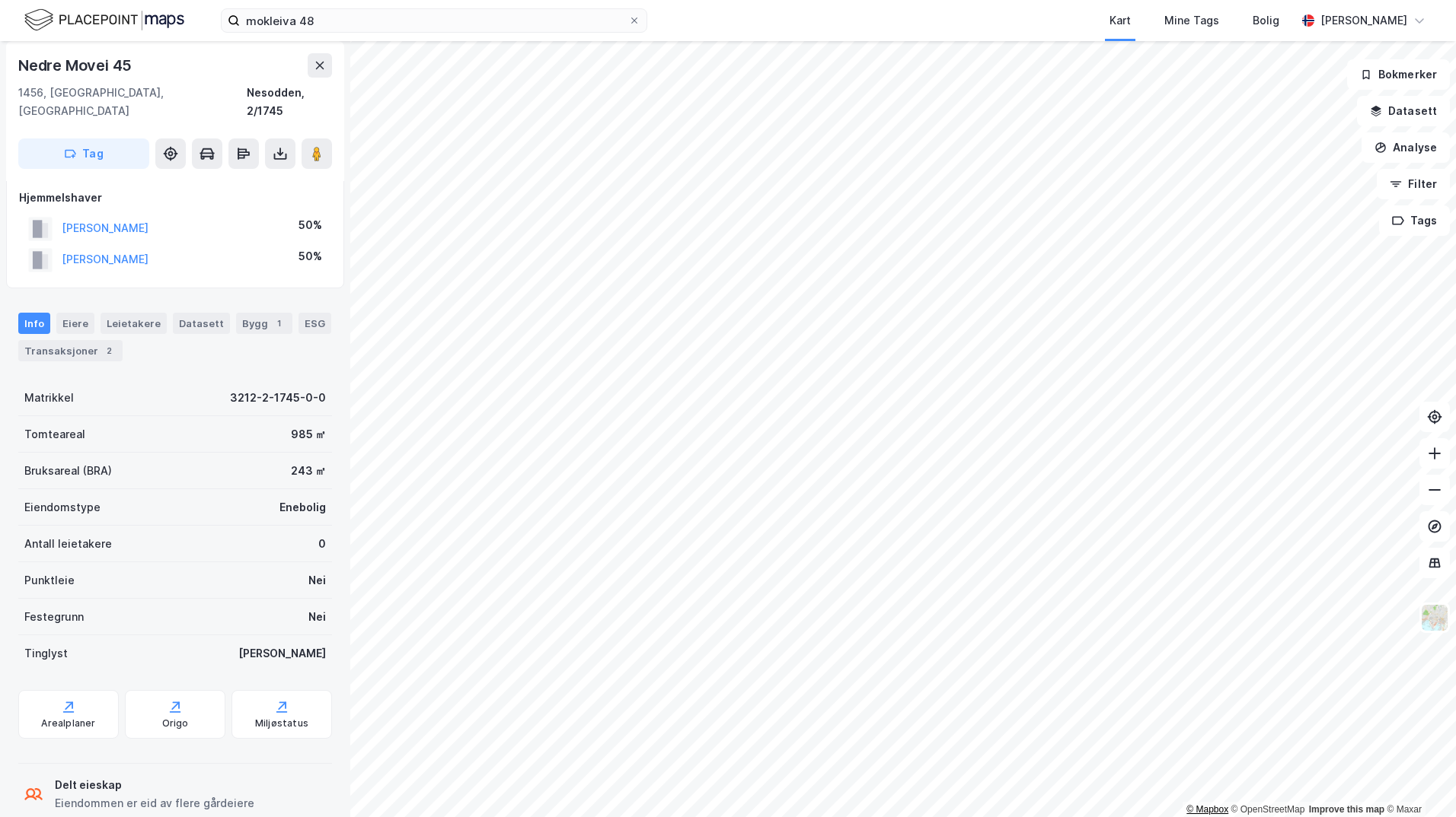
scroll to position [12, 0]
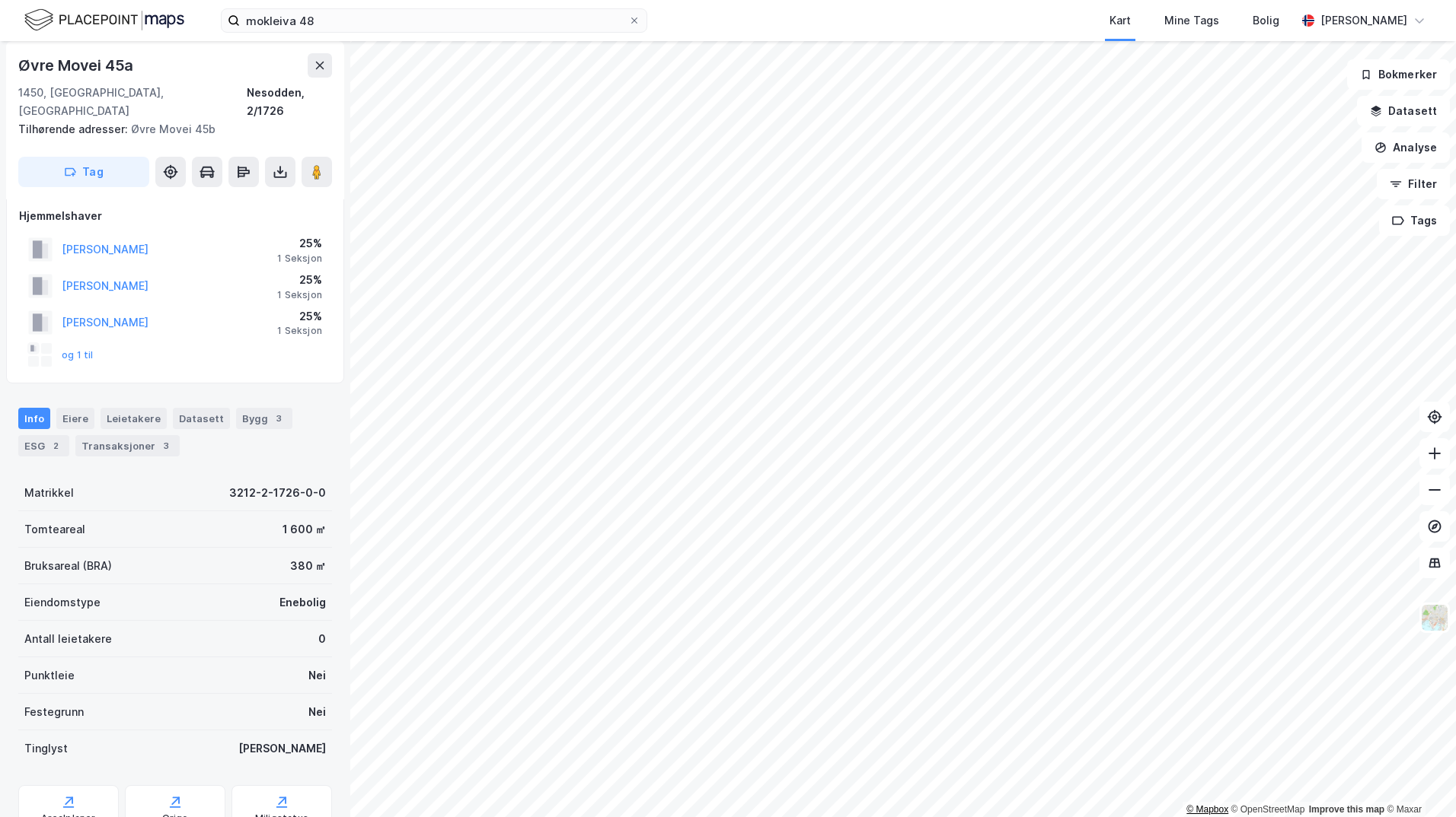
scroll to position [12, 0]
click at [0, 0] on button "[PERSON_NAME]" at bounding box center [0, 0] width 0 height 0
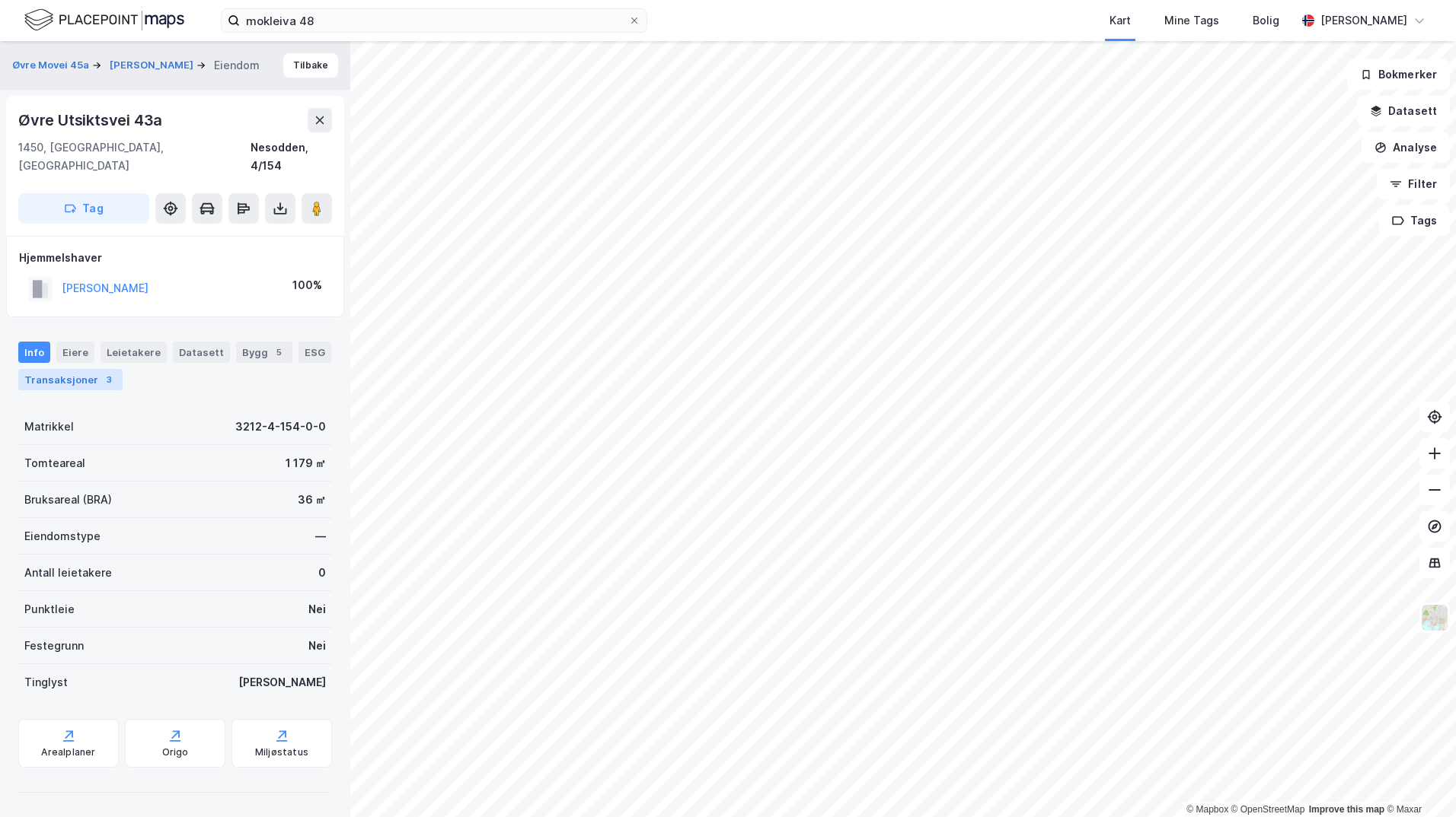
click at [65, 369] on div "Transaksjoner 3" at bounding box center [71, 380] width 104 height 21
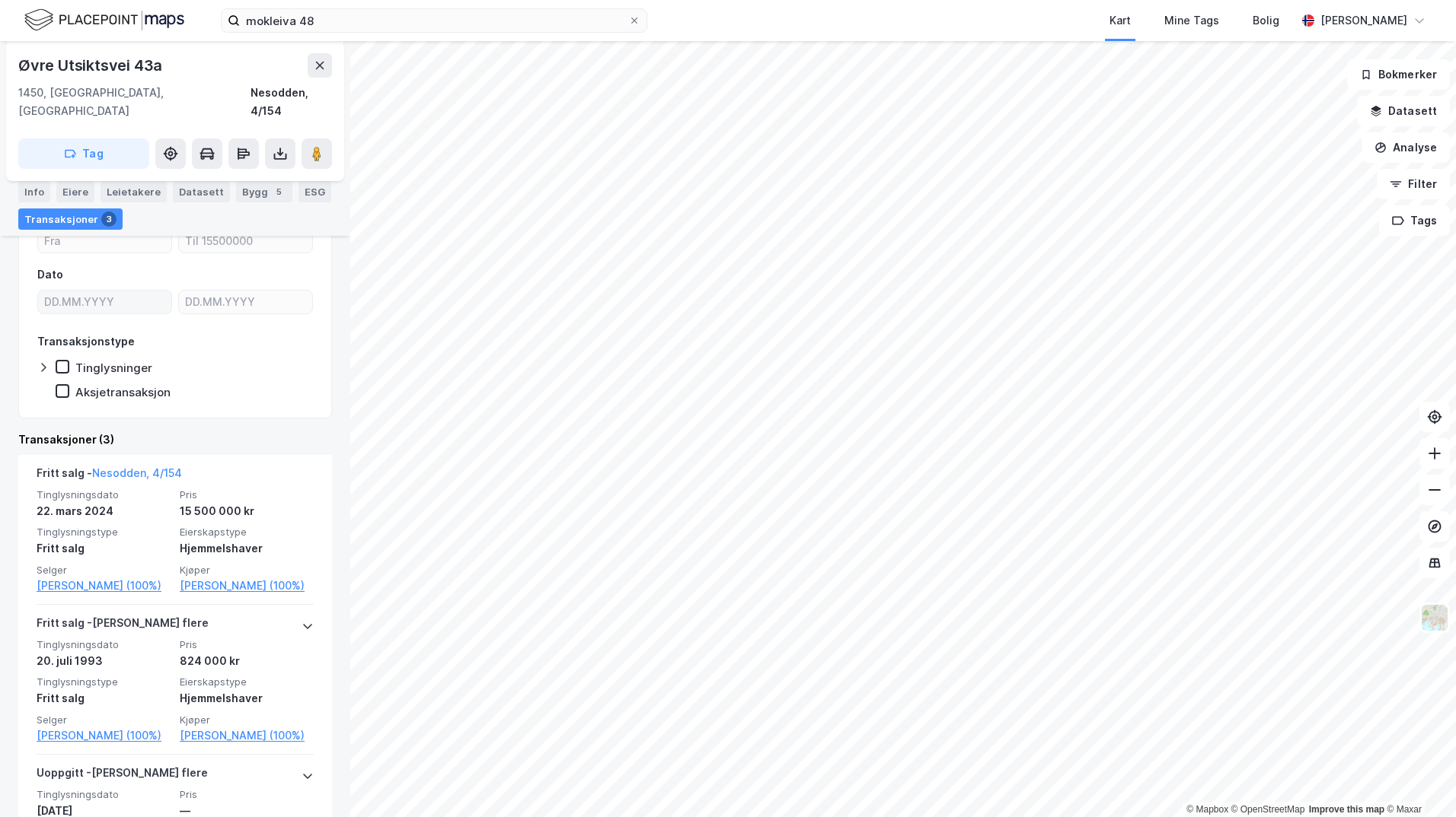
scroll to position [228, 0]
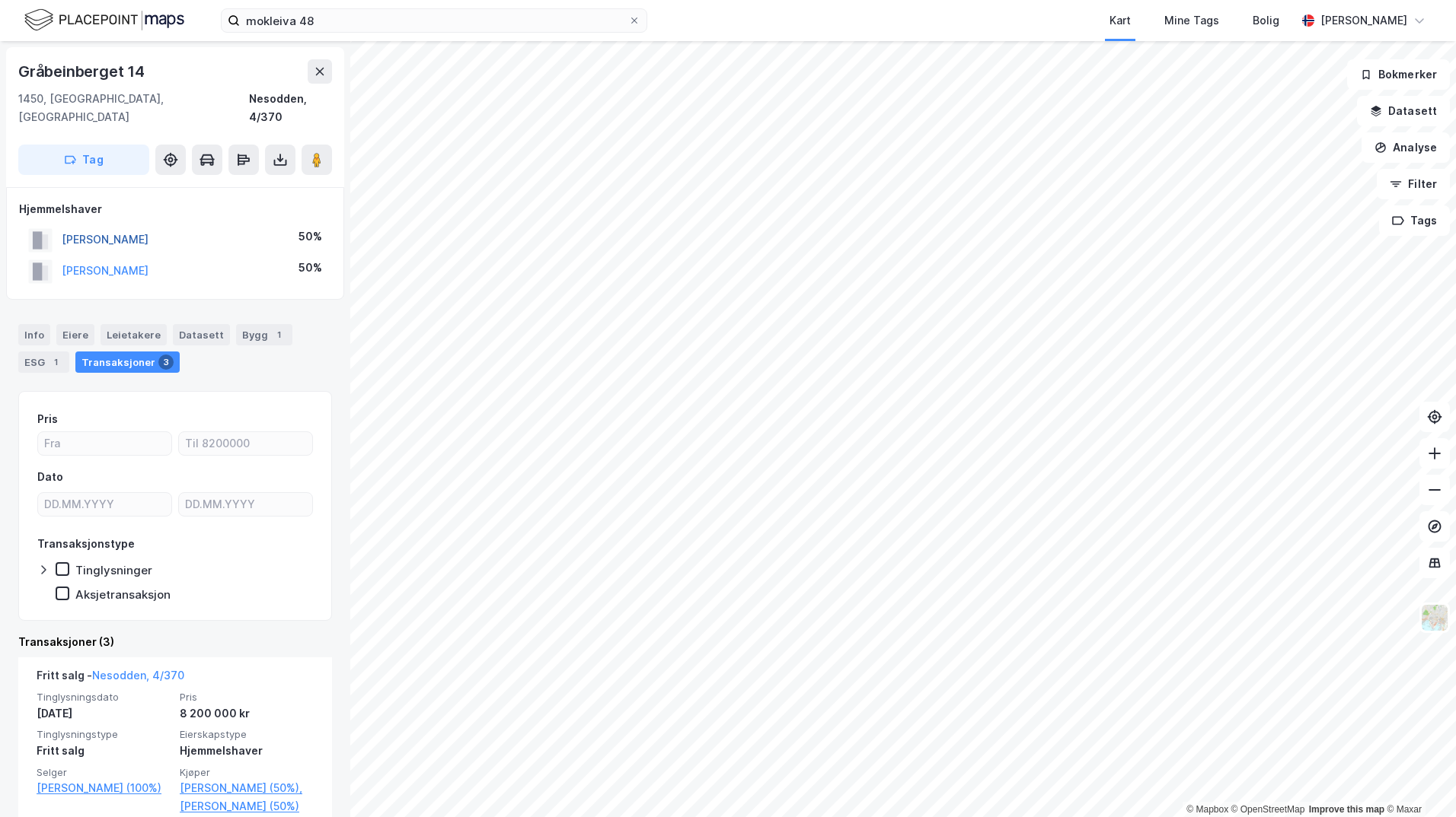
click at [0, 0] on button "[PERSON_NAME]" at bounding box center [0, 0] width 0 height 0
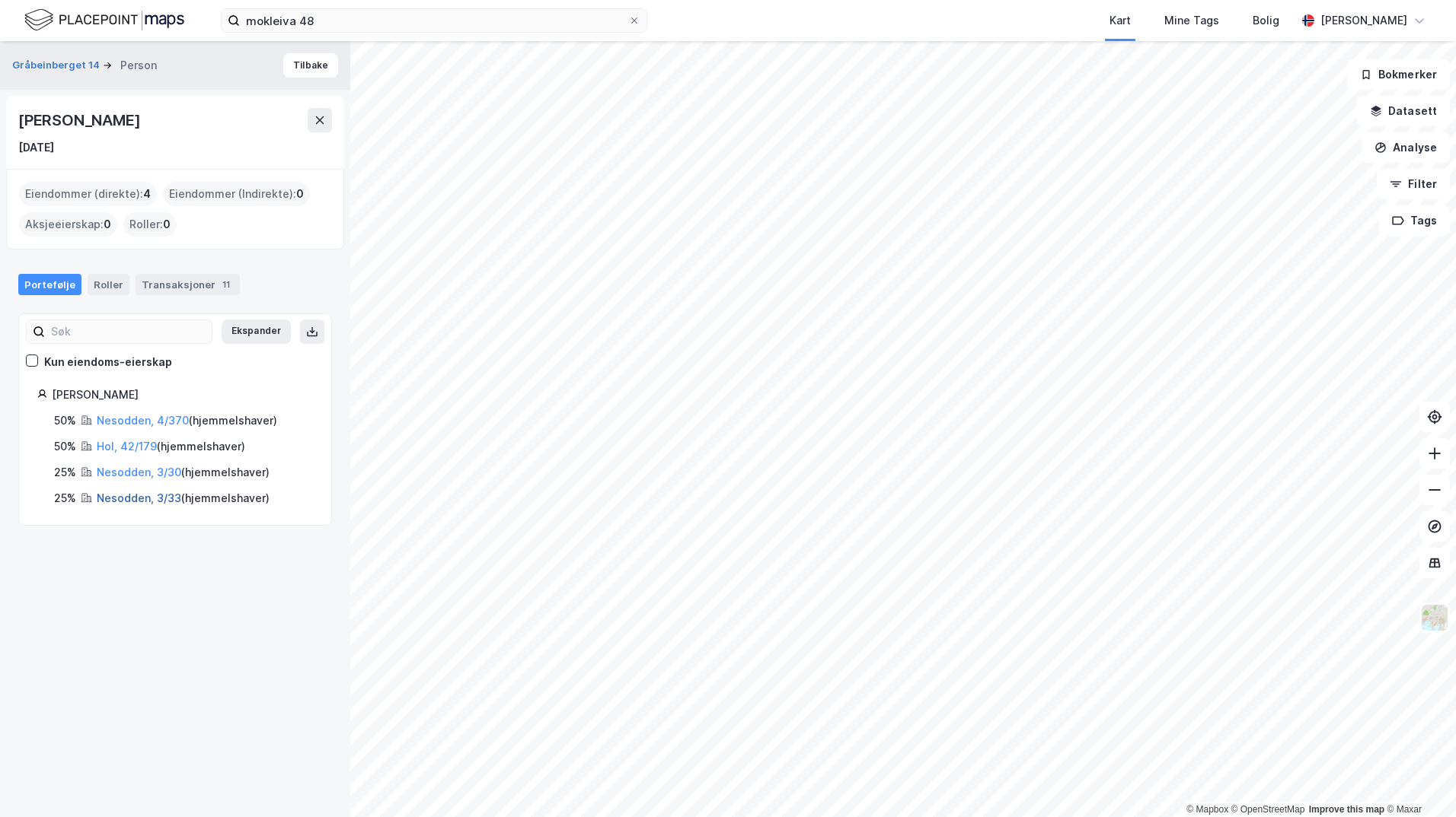
click at [149, 501] on link "Nesodden, 3/33" at bounding box center [138, 497] width 84 height 13
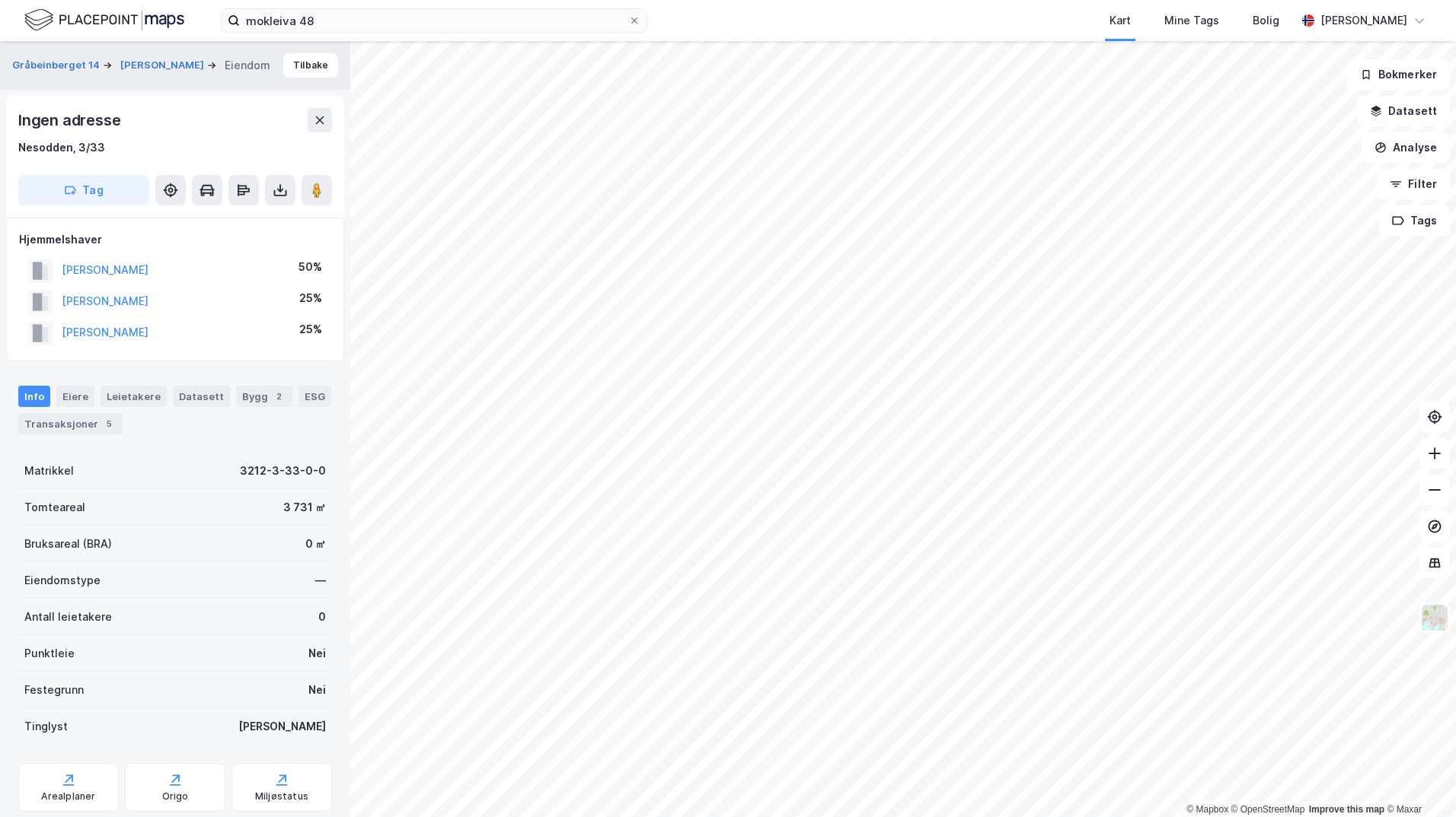
scroll to position [1, 0]
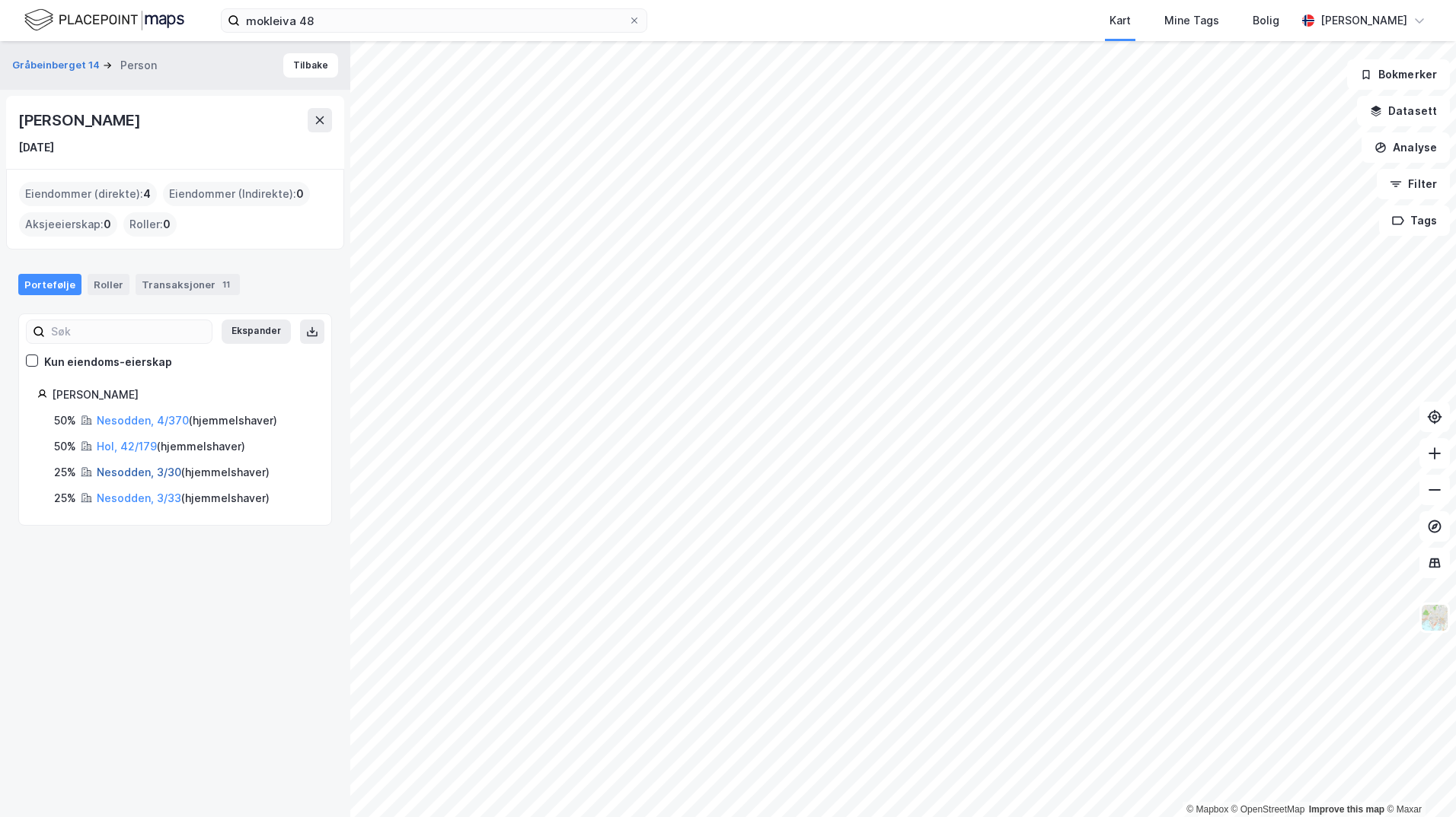
click at [148, 471] on link "Nesodden, 3/30" at bounding box center [138, 472] width 84 height 13
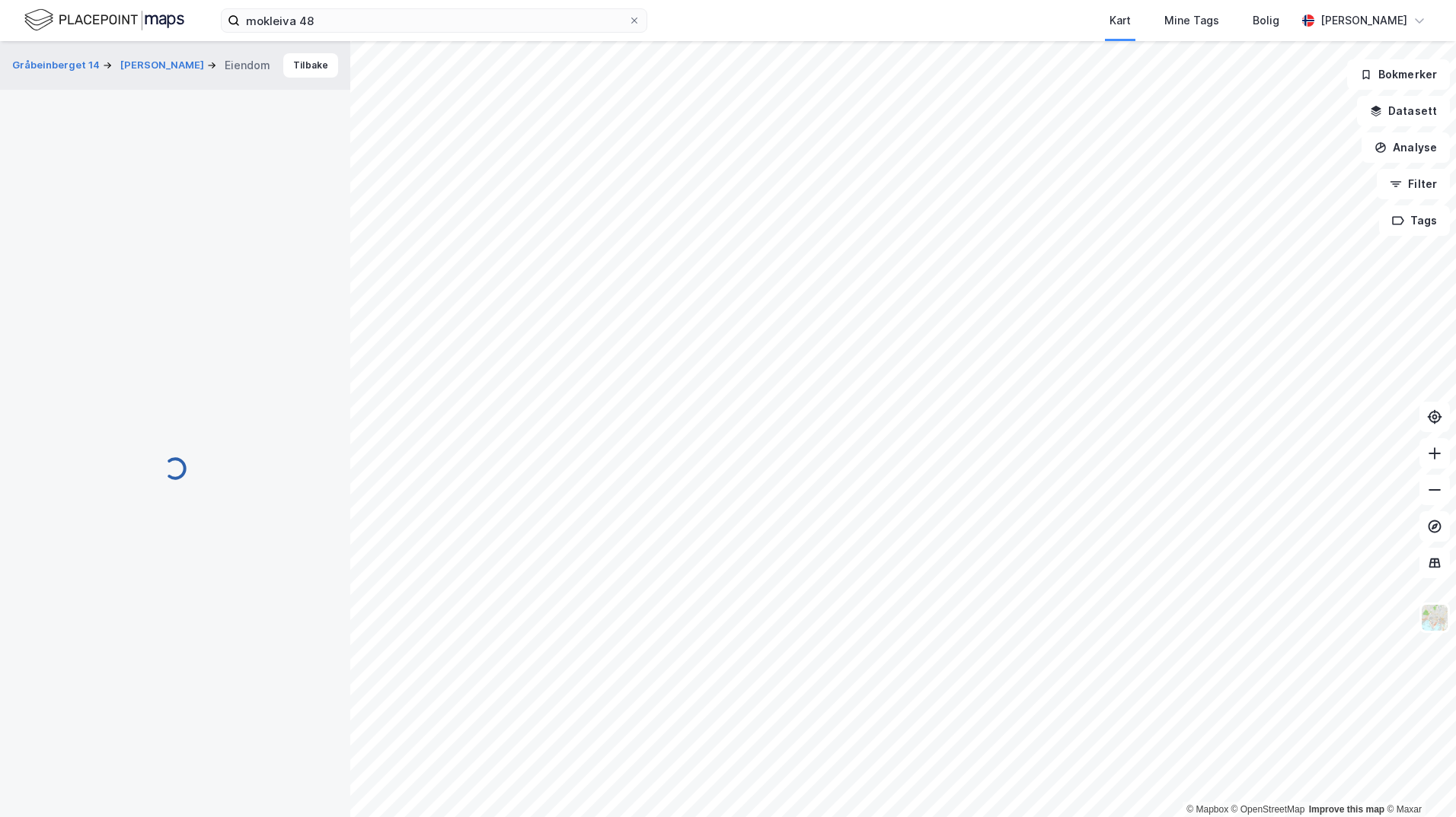
scroll to position [1, 0]
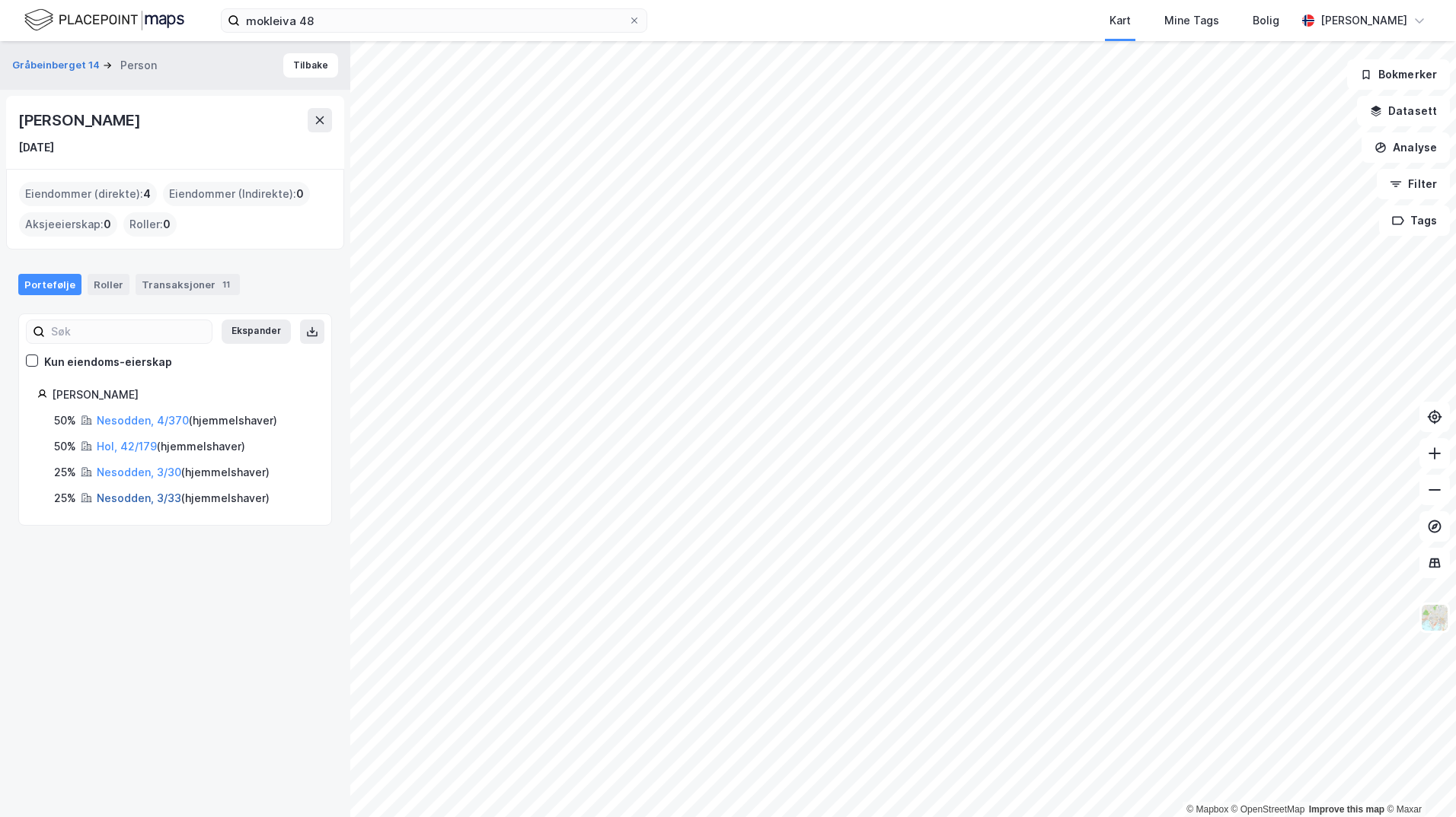
click at [147, 499] on link "Nesodden, 3/33" at bounding box center [138, 497] width 84 height 13
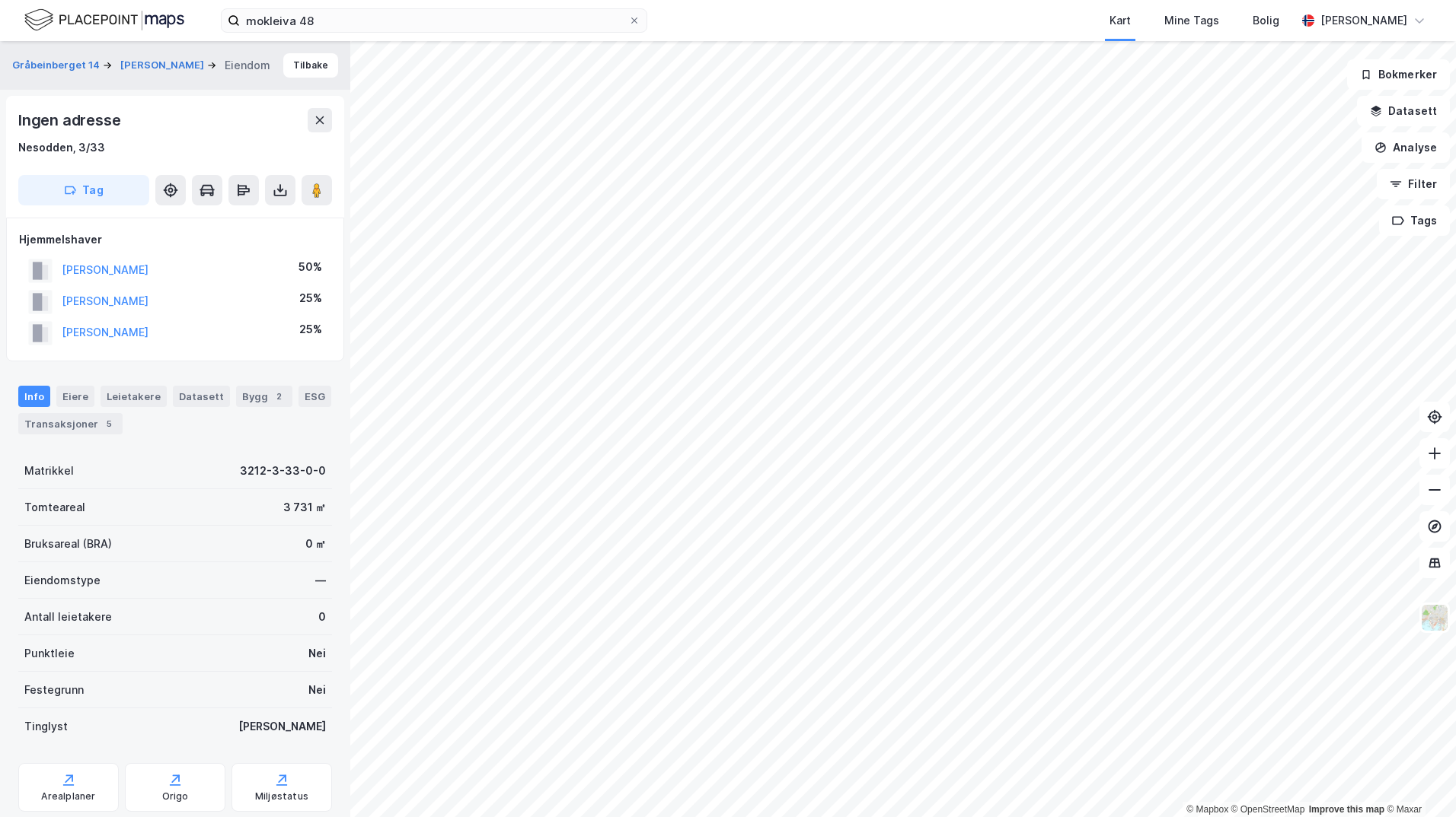
scroll to position [1, 0]
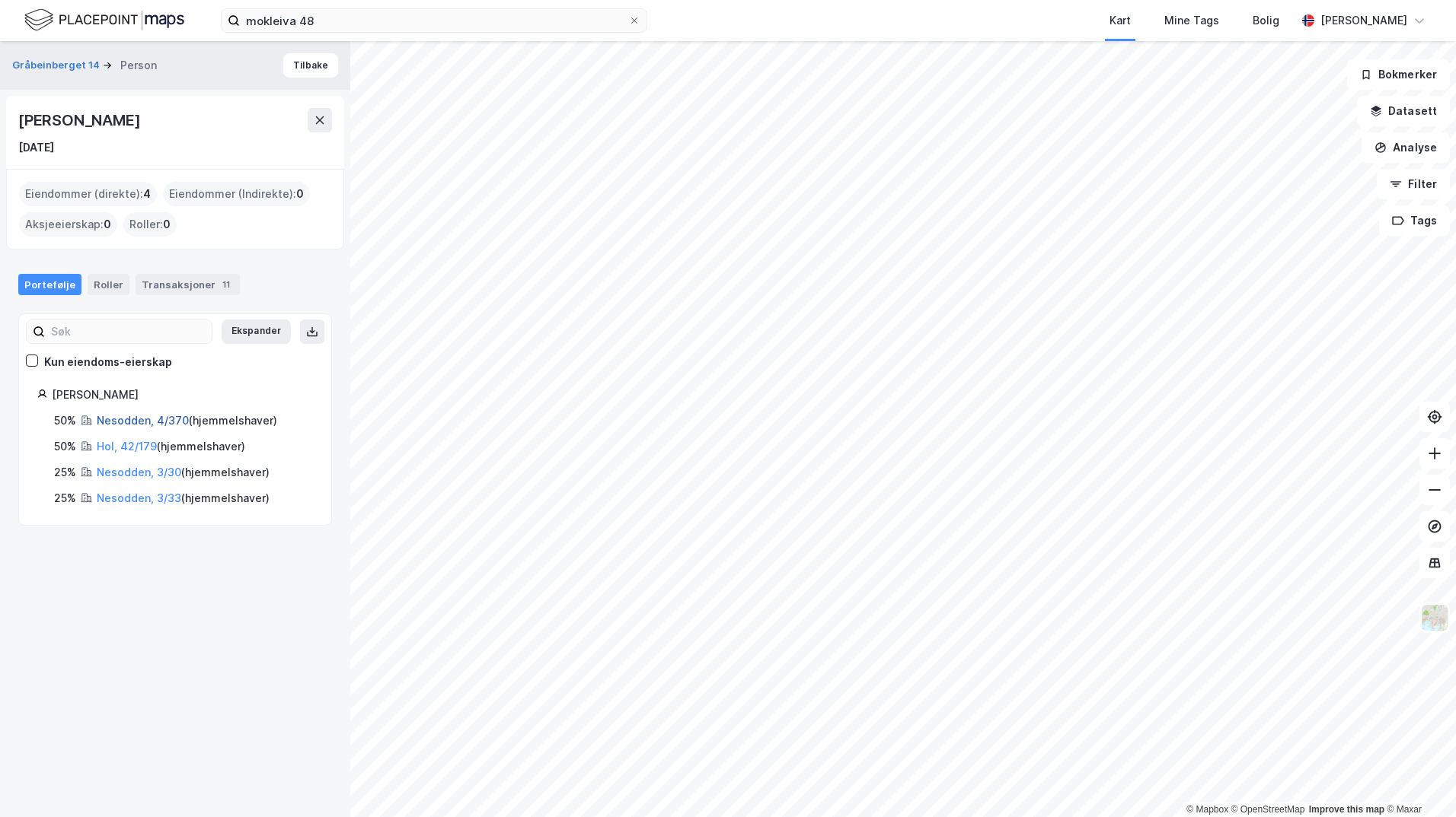
click at [145, 420] on link "Nesodden, 4/370" at bounding box center [142, 420] width 92 height 13
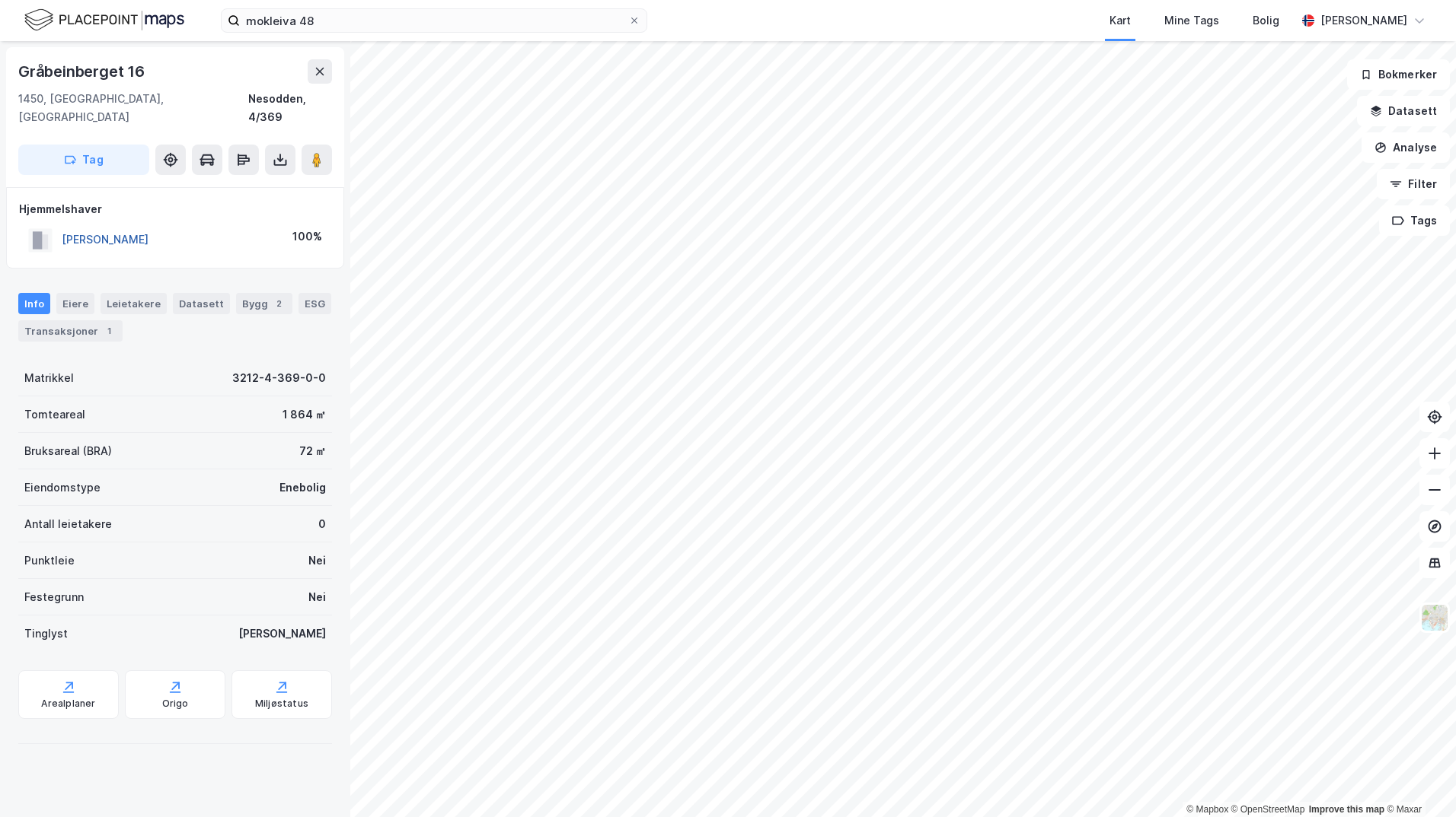
click at [0, 0] on button "[PERSON_NAME]" at bounding box center [0, 0] width 0 height 0
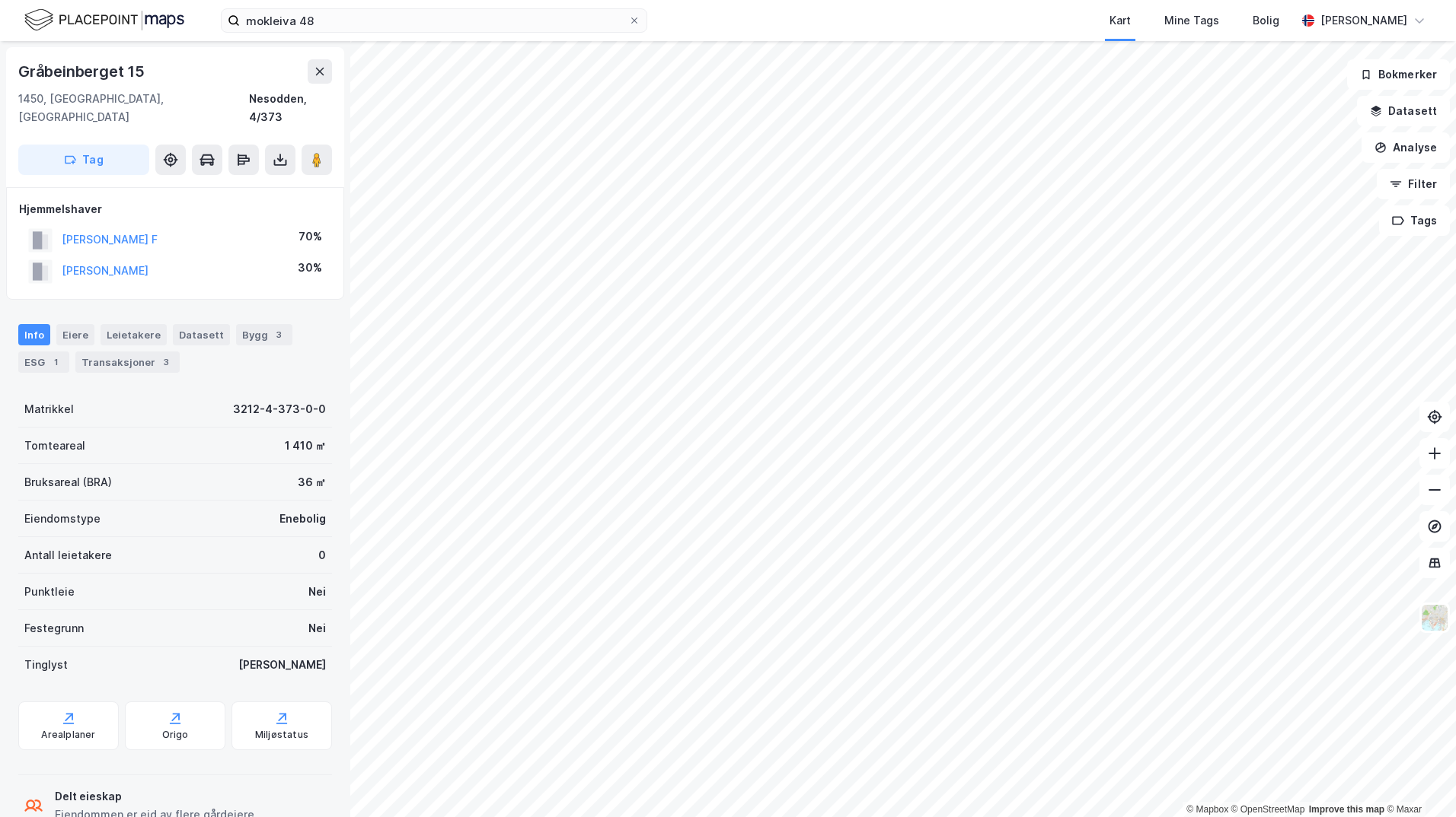
scroll to position [1, 0]
click at [0, 0] on button "[PERSON_NAME] F" at bounding box center [0, 0] width 0 height 0
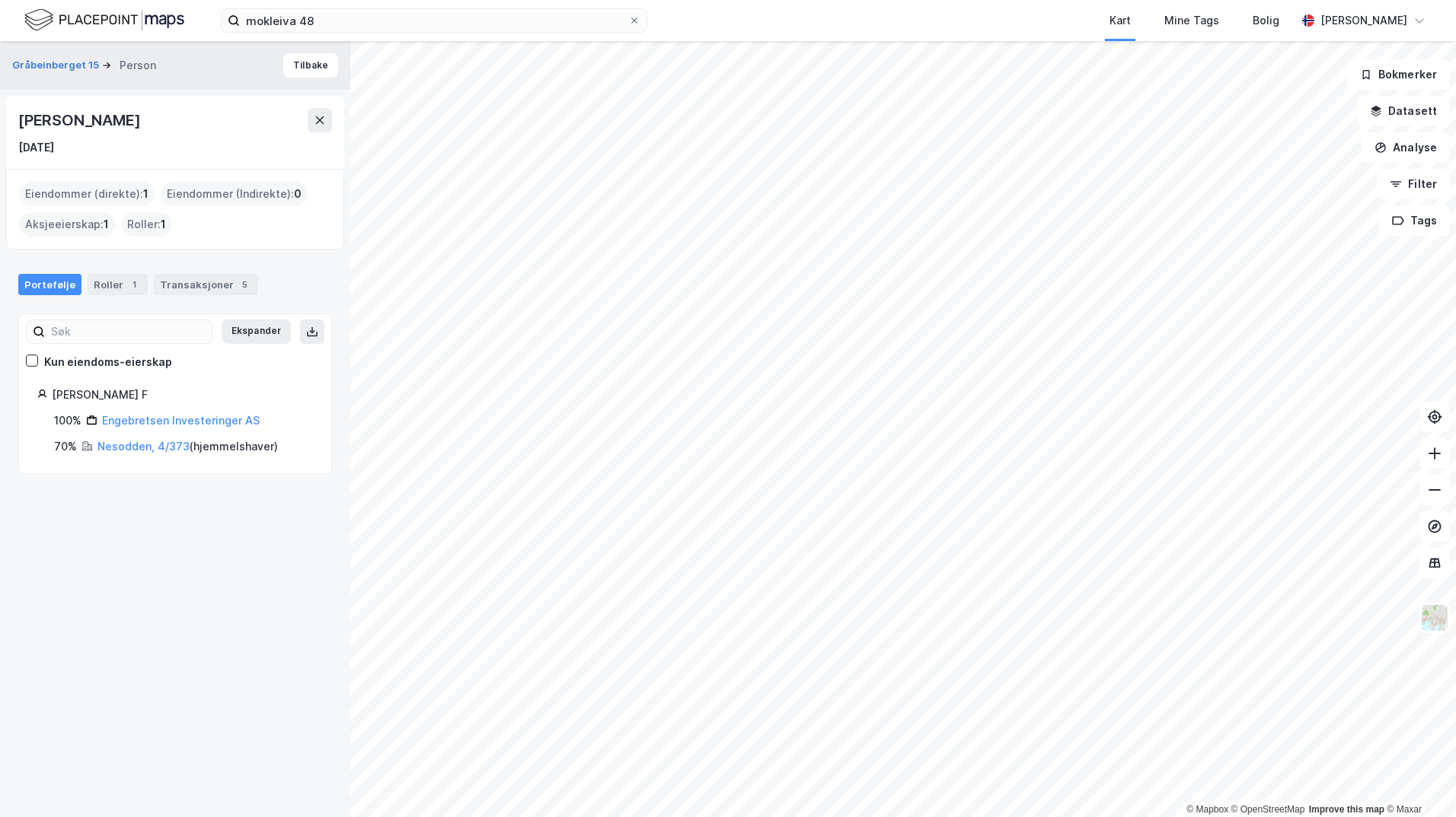
drag, startPoint x: 16, startPoint y: 119, endPoint x: 266, endPoint y: 107, distance: 250.3
click at [266, 107] on div "[PERSON_NAME] [DATE]" at bounding box center [174, 132] width 338 height 73
drag, startPoint x: 266, startPoint y: 107, endPoint x: 217, endPoint y: 119, distance: 50.4
copy div "[PERSON_NAME]"
drag, startPoint x: 163, startPoint y: 394, endPoint x: 173, endPoint y: 366, distance: 29.7
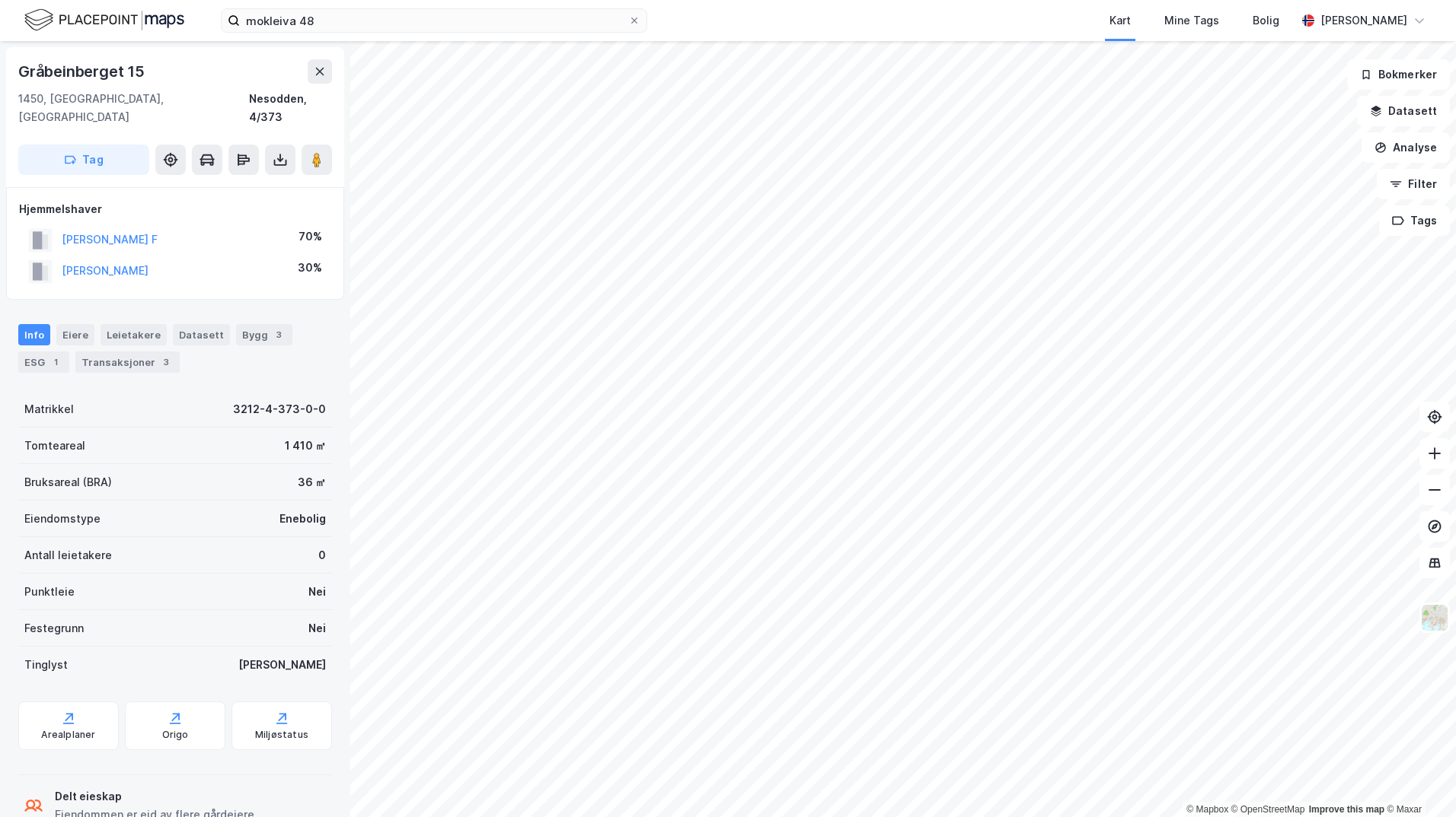
scroll to position [1, 0]
click at [116, 351] on div "Transaksjoner 3" at bounding box center [128, 362] width 104 height 21
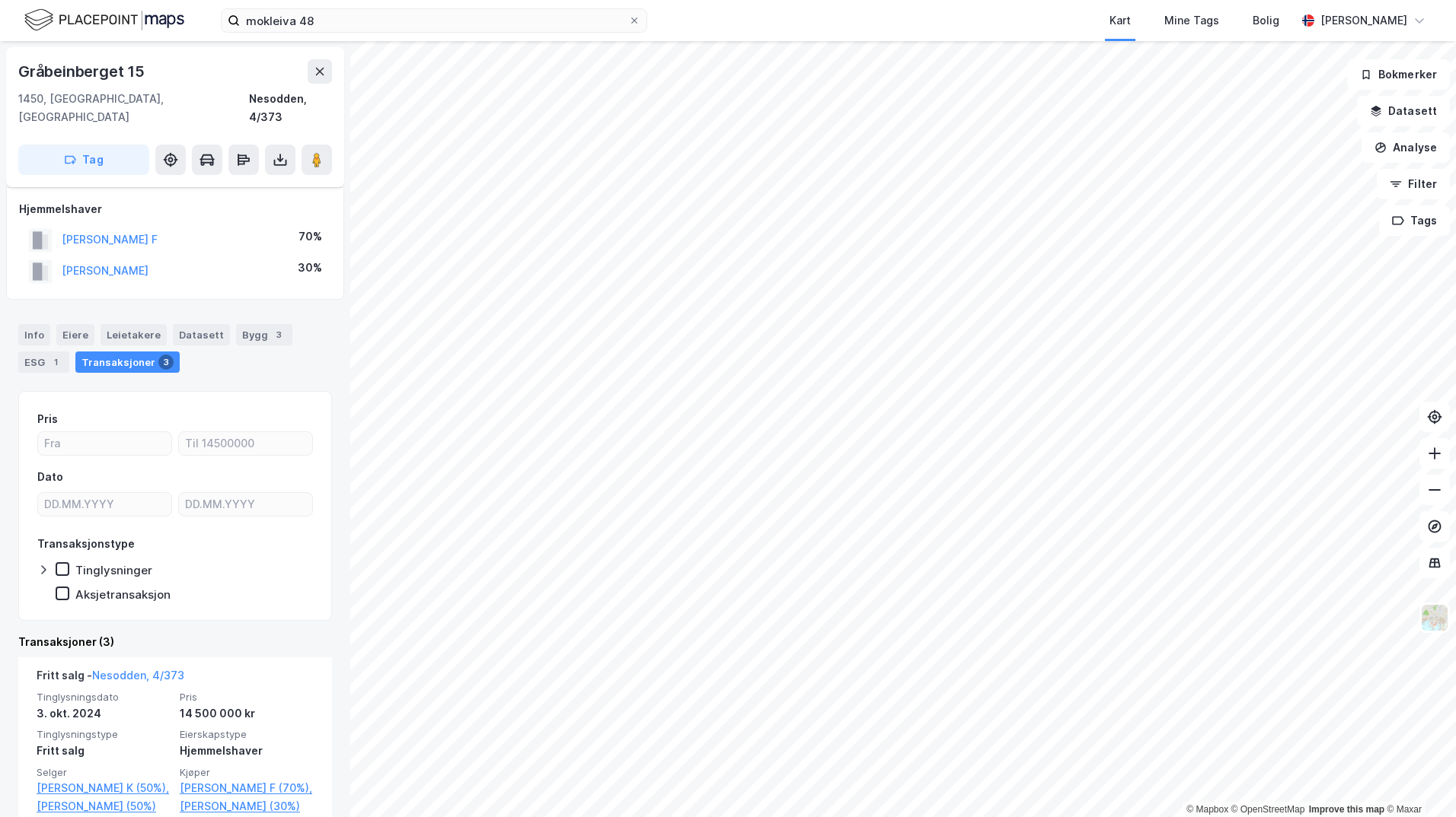
scroll to position [76, 0]
click at [1400, 111] on button "Datasett" at bounding box center [1404, 110] width 93 height 30
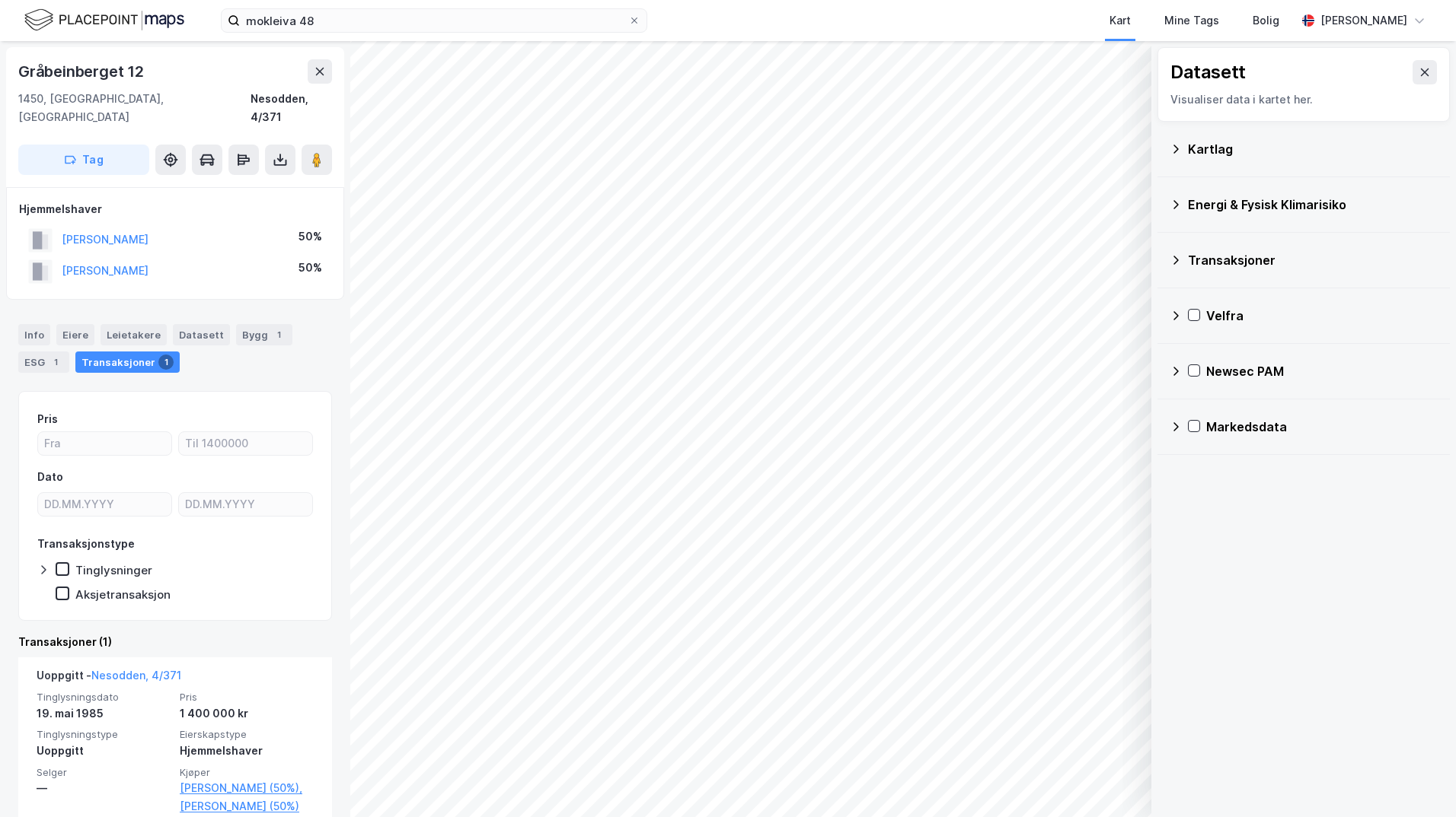
click at [1347, 161] on div "Kartlag" at bounding box center [1303, 149] width 268 height 37
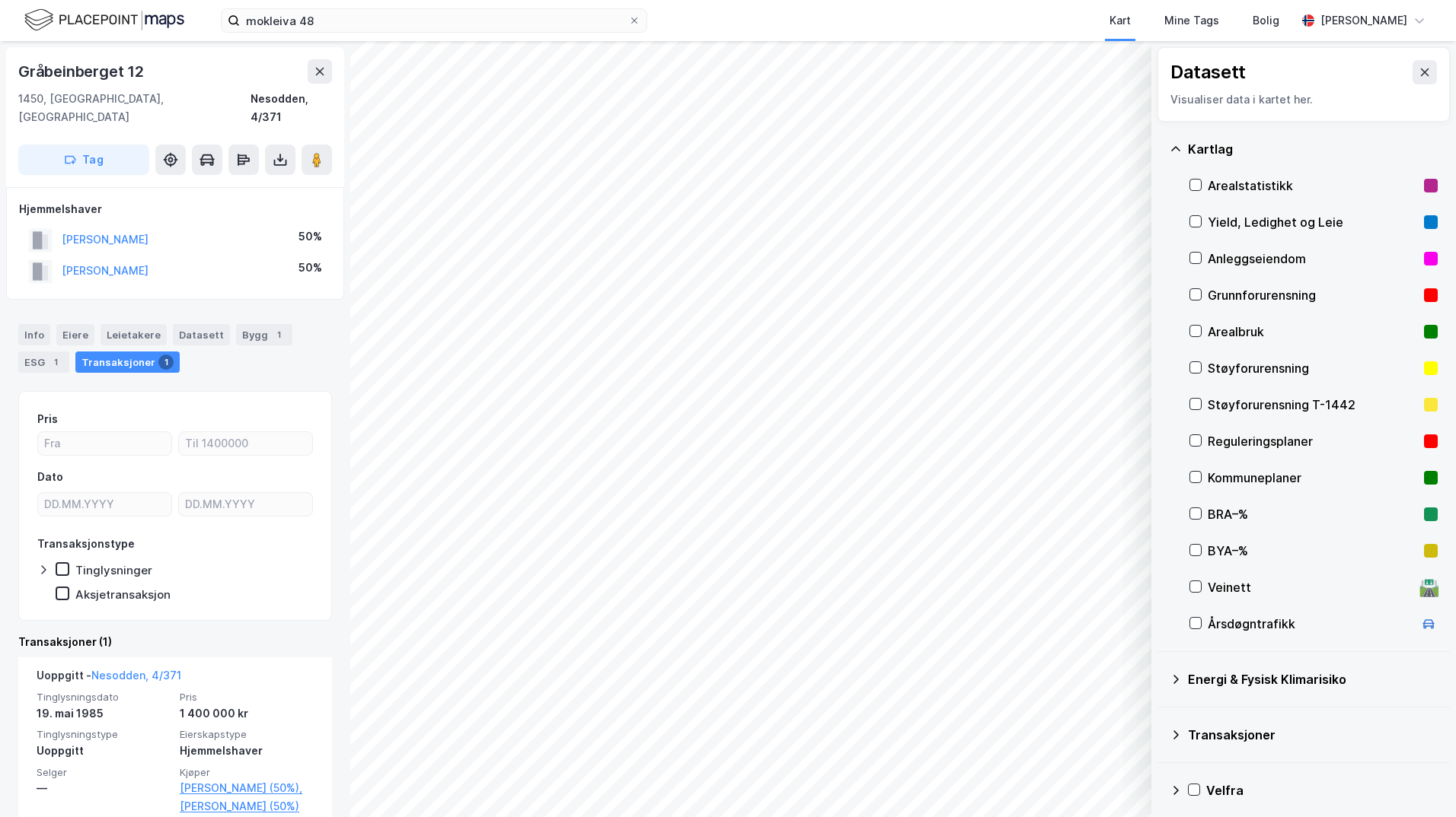
click at [1300, 475] on div "Kommuneplaner" at bounding box center [1312, 478] width 210 height 18
click at [1413, 80] on button at bounding box center [1424, 72] width 24 height 24
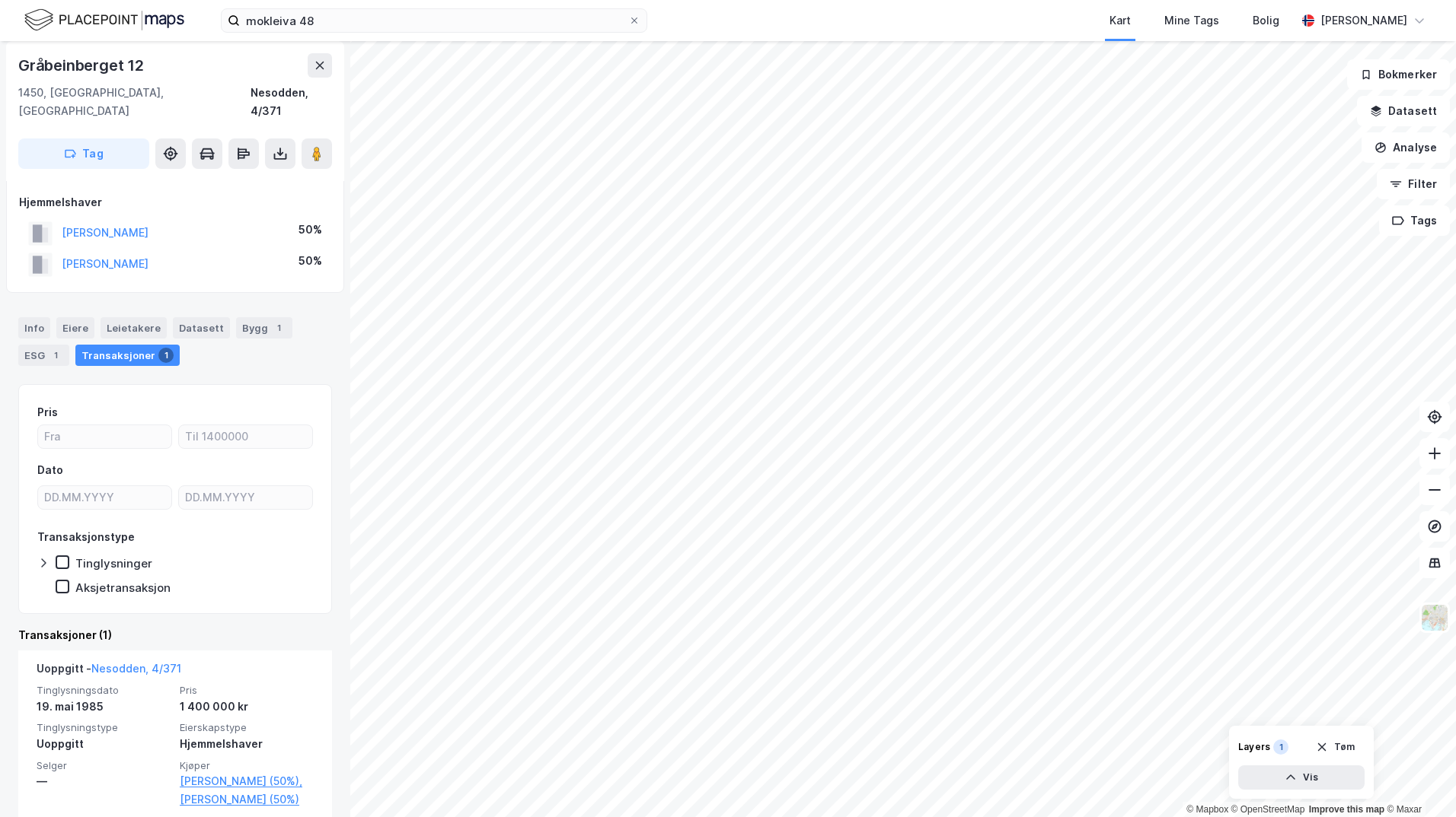
scroll to position [26, 0]
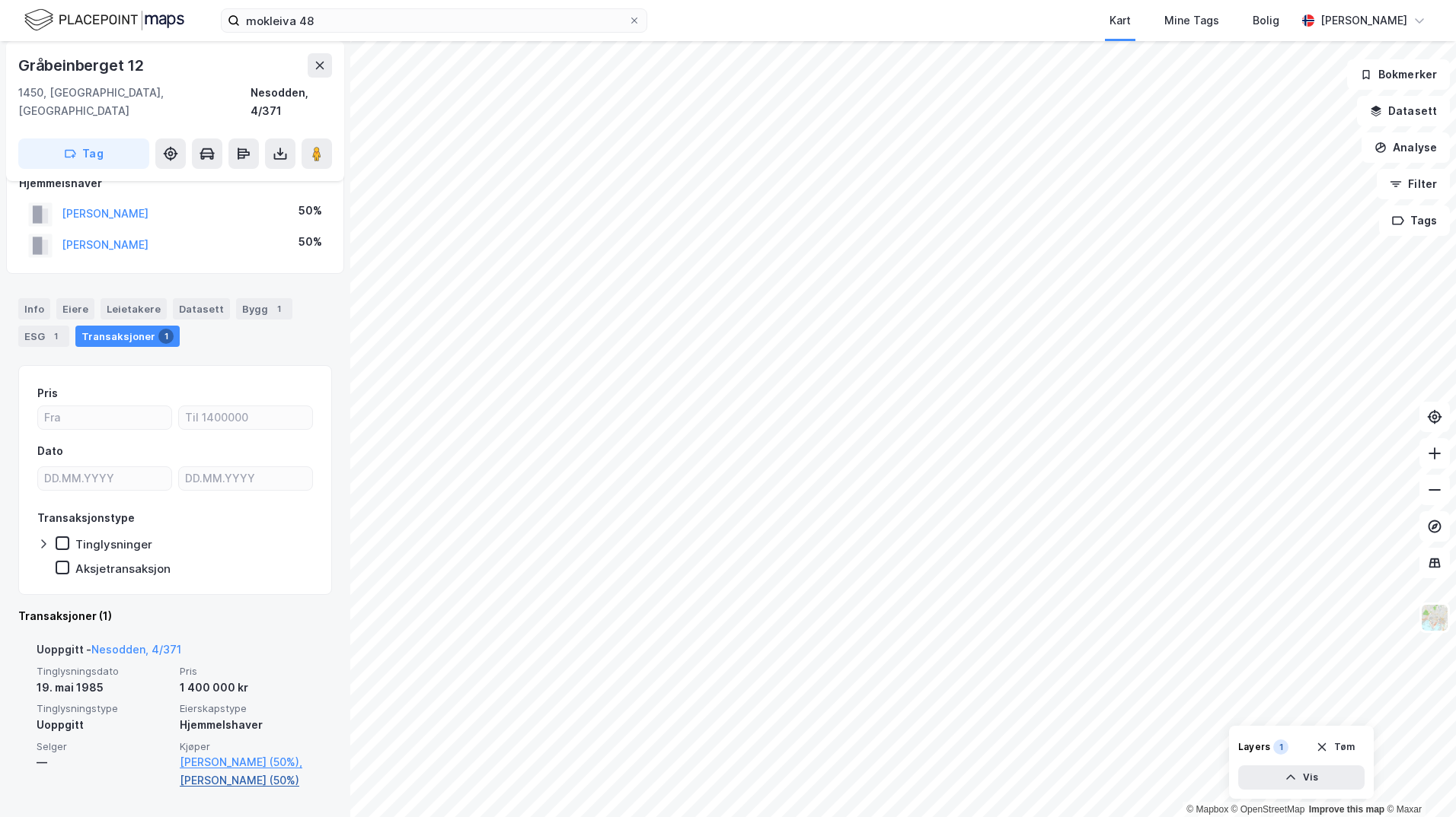
click at [223, 784] on link "[PERSON_NAME] (50%)" at bounding box center [247, 780] width 134 height 18
